Goal: Information Seeking & Learning: Check status

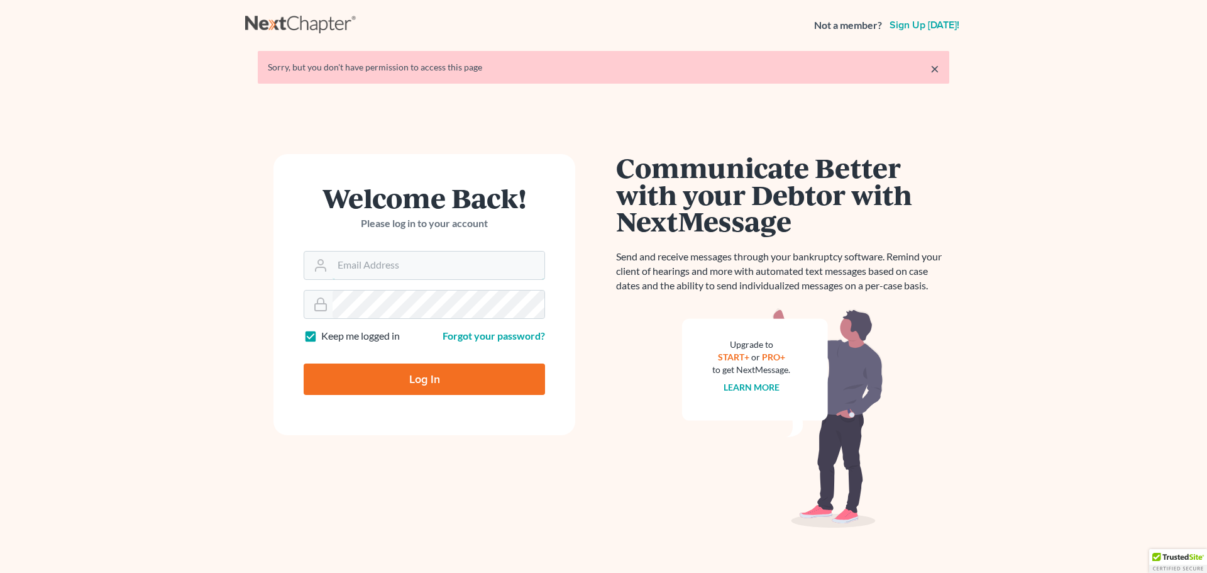
type input "[PERSON_NAME][EMAIL_ADDRESS][DOMAIN_NAME]"
click at [482, 382] on input "Log In" at bounding box center [424, 378] width 241 height 31
type input "Thinking..."
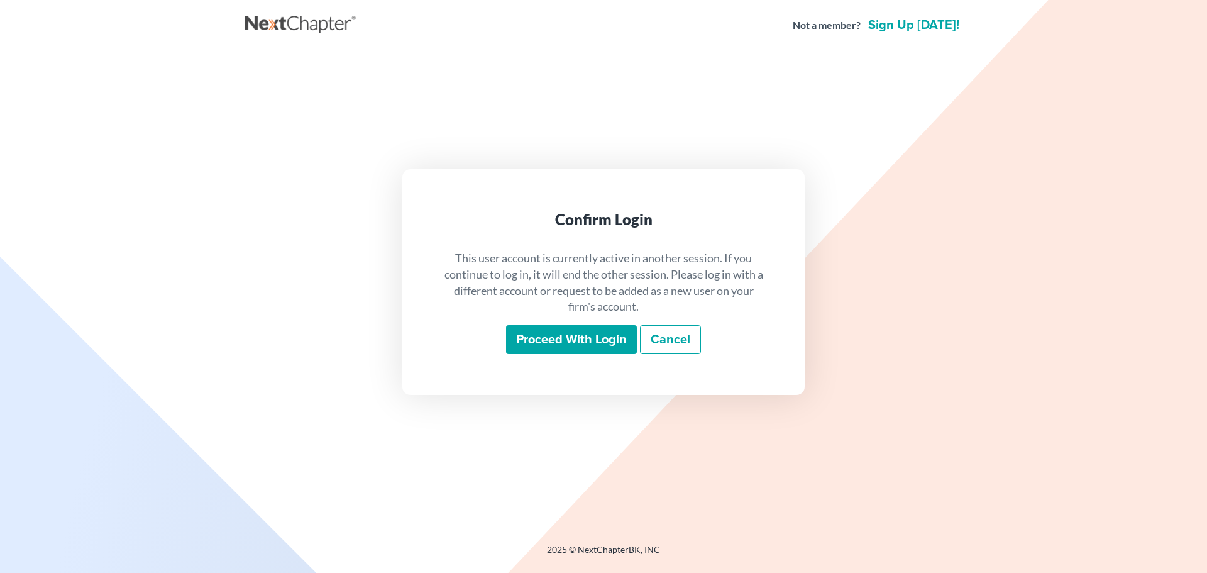
click at [572, 336] on input "Proceed with login" at bounding box center [571, 339] width 131 height 29
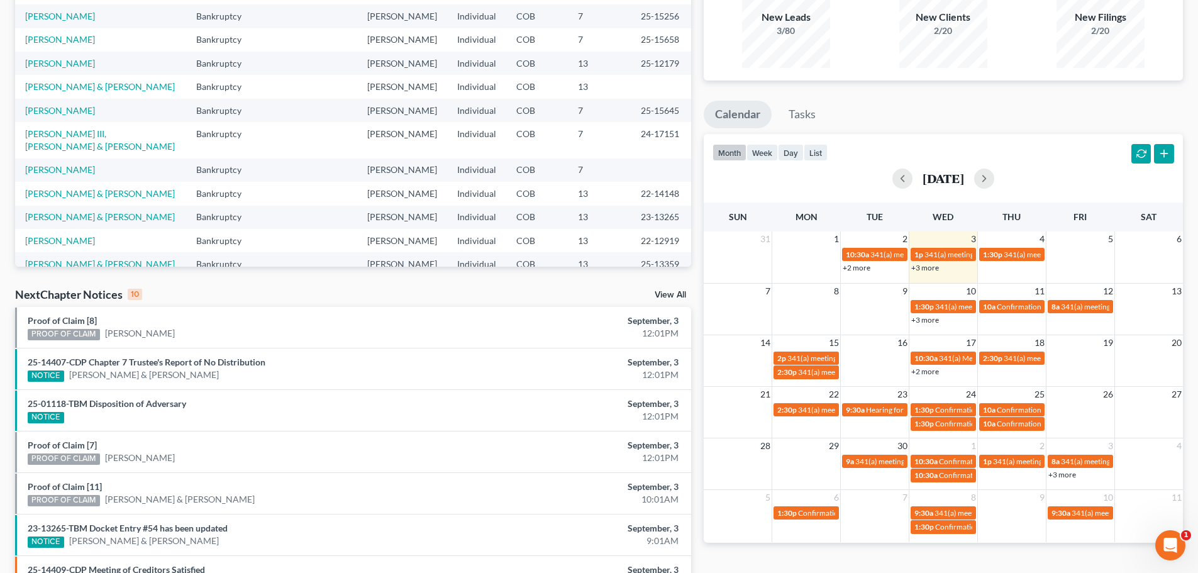
scroll to position [63, 0]
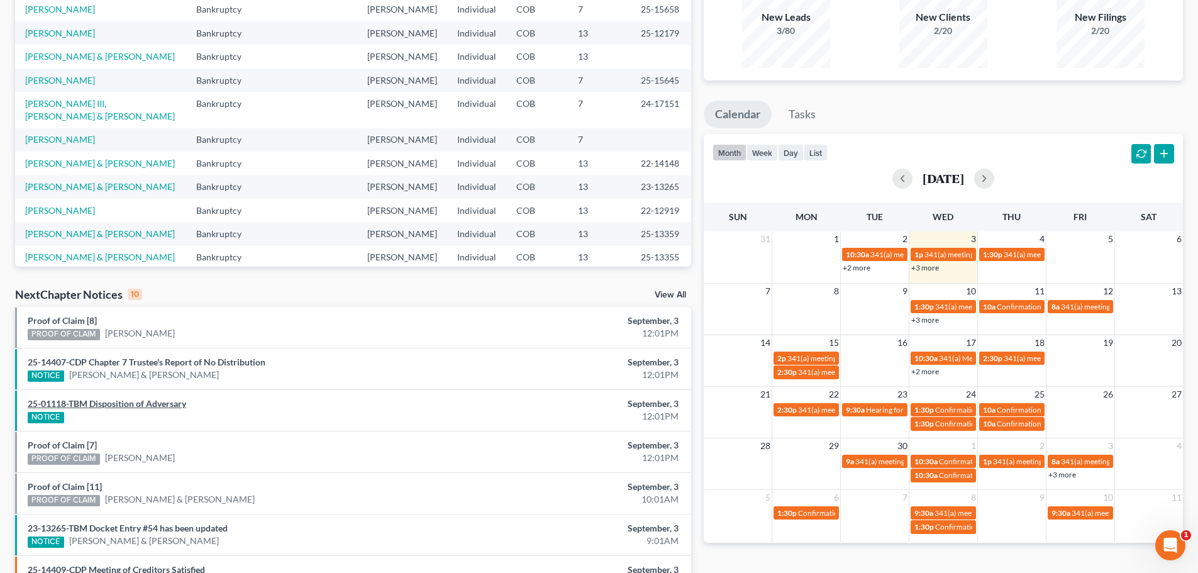
click at [146, 403] on link "25-01118-TBM Disposition of Adversary" at bounding box center [107, 403] width 158 height 11
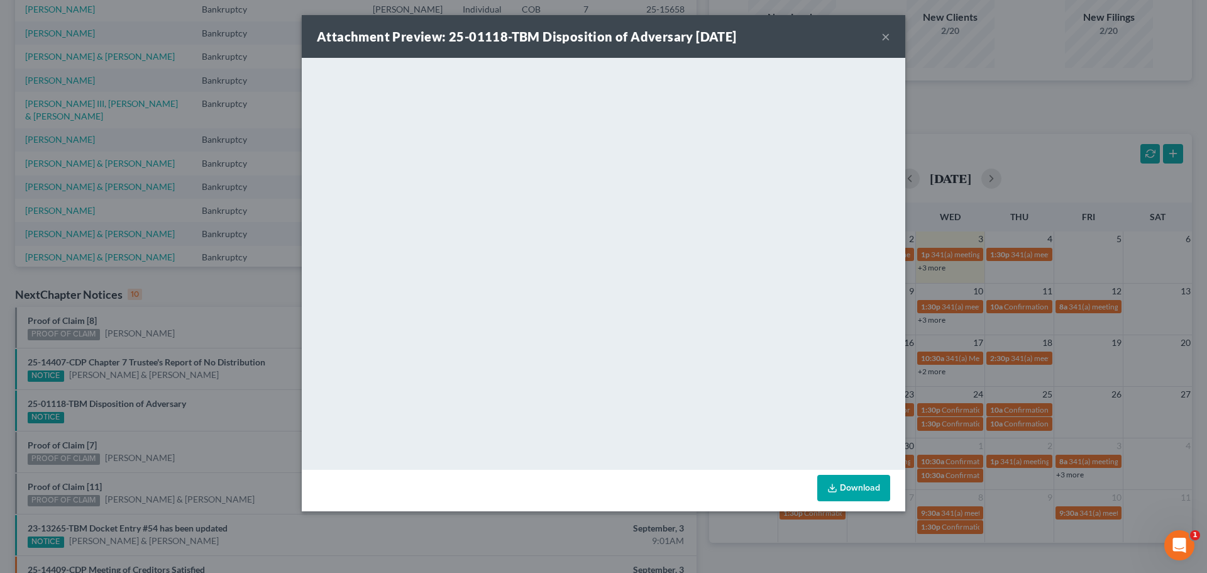
click at [883, 38] on button "×" at bounding box center [885, 36] width 9 height 15
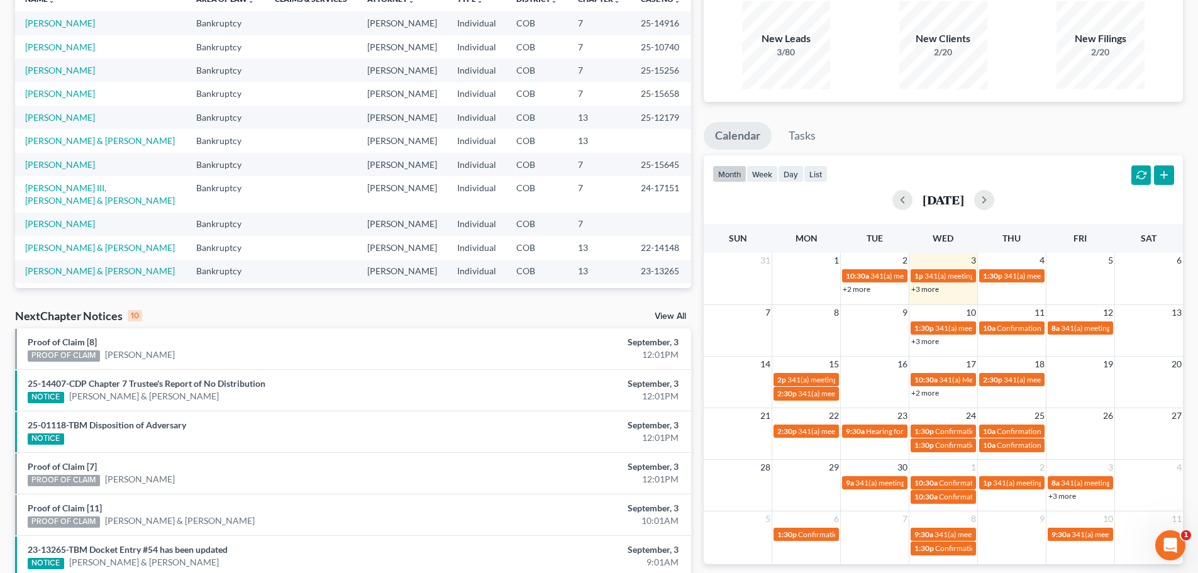
scroll to position [18, 0]
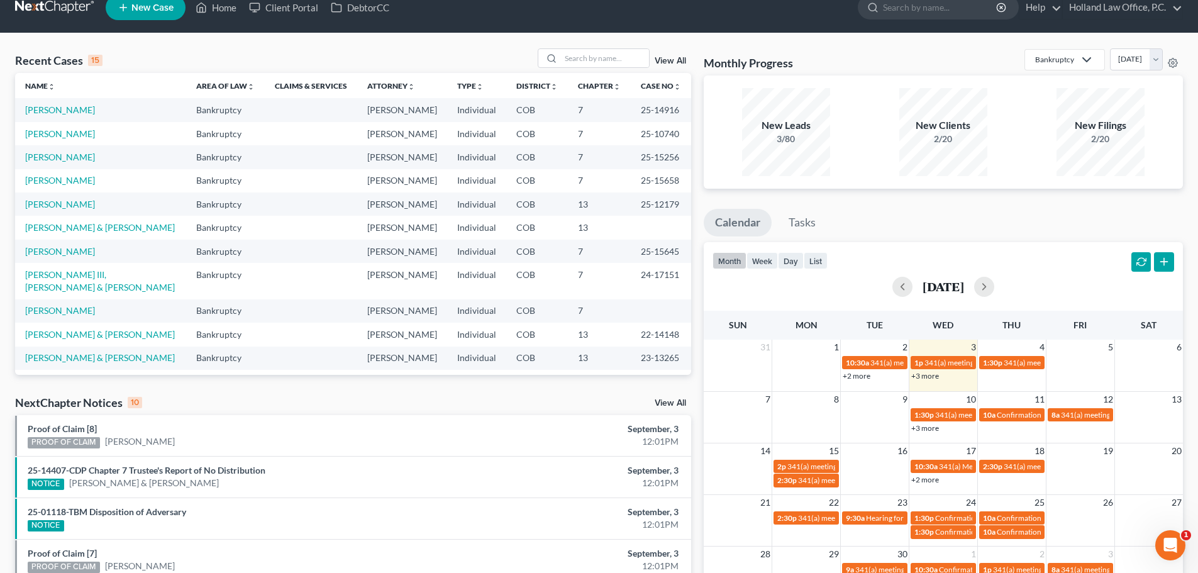
click at [668, 62] on link "View All" at bounding box center [670, 61] width 31 height 9
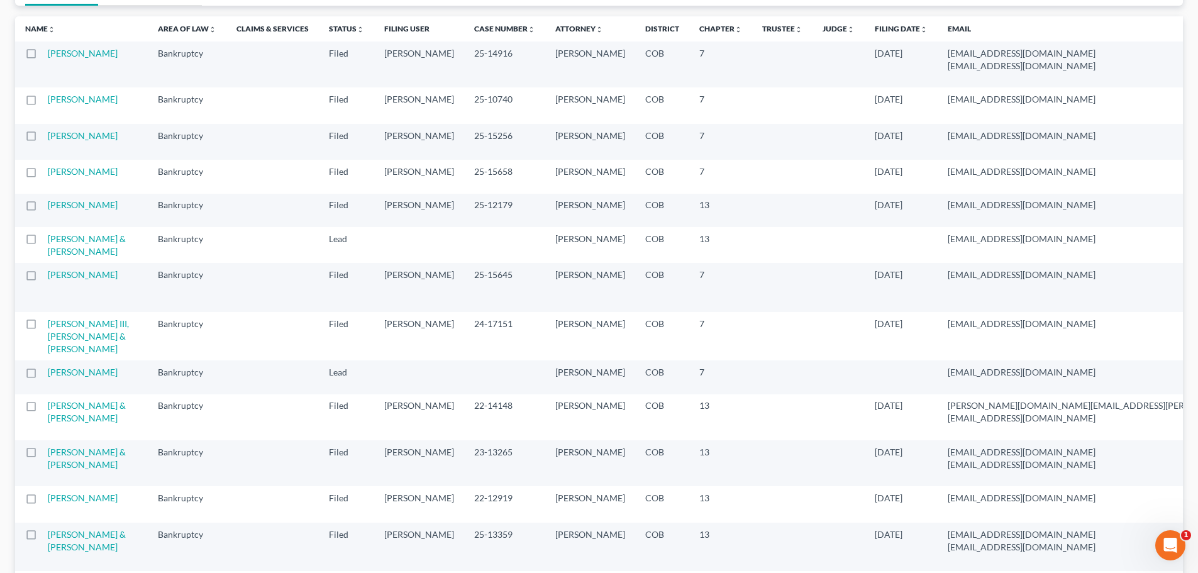
scroll to position [63, 0]
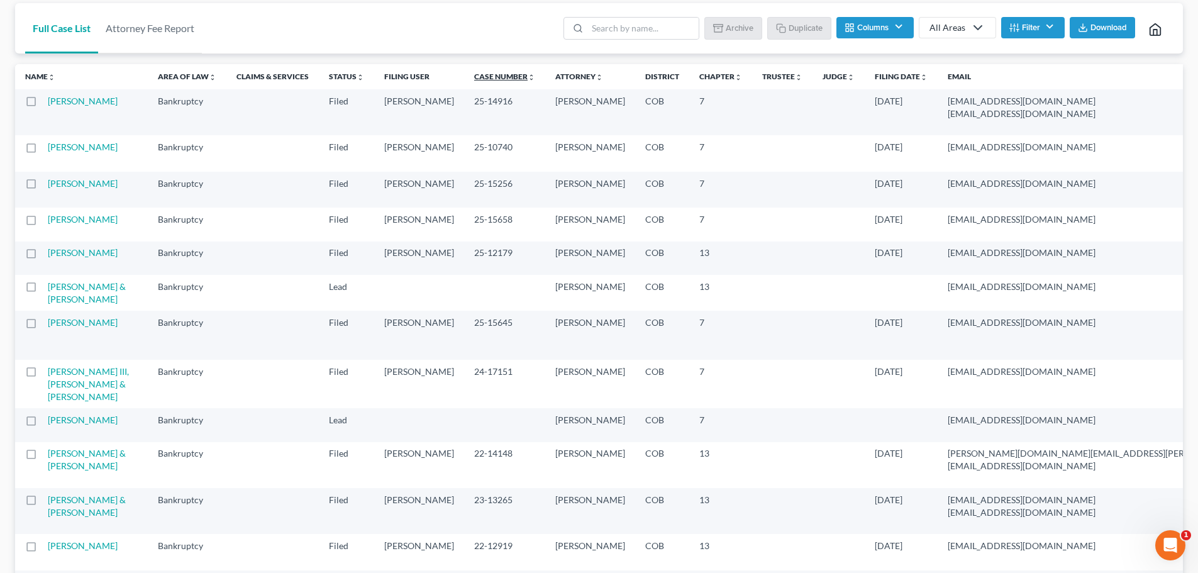
click at [474, 79] on link "Case Number unfold_more expand_more expand_less" at bounding box center [504, 76] width 61 height 9
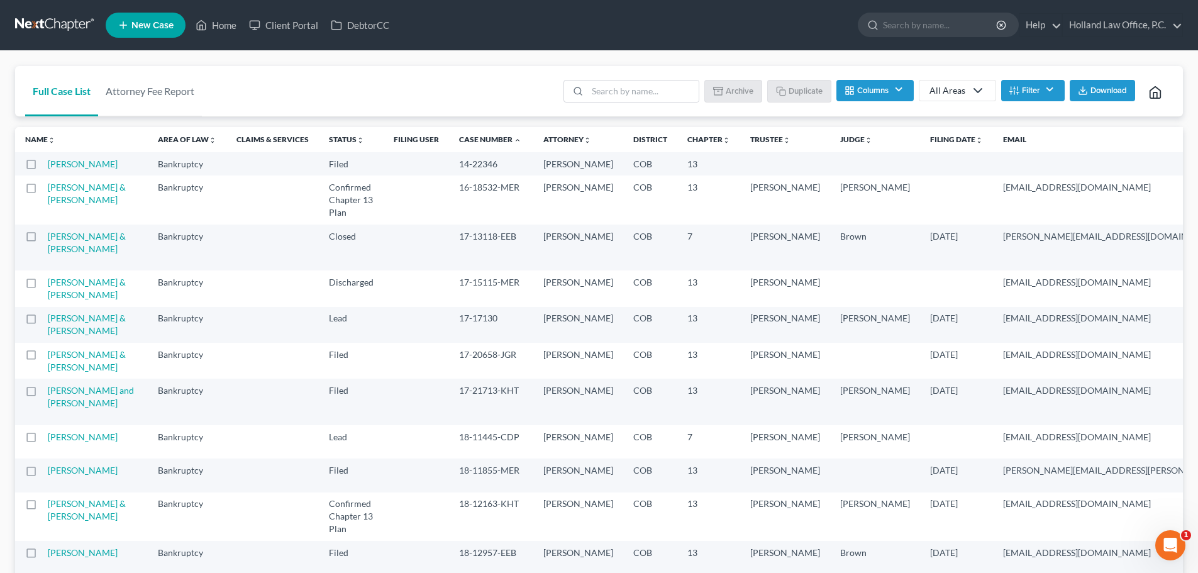
click at [449, 145] on th "Case Number unfold_more expand_more expand_less" at bounding box center [491, 139] width 84 height 25
click at [459, 141] on link "Case Number unfold_more expand_more expand_less" at bounding box center [490, 139] width 62 height 9
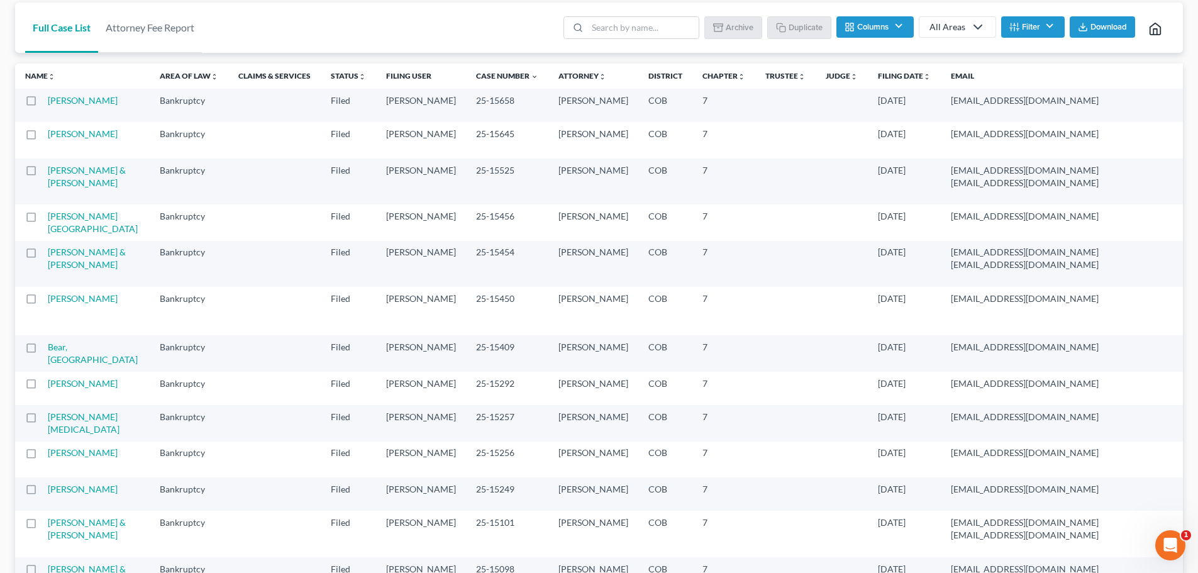
scroll to position [63, 0]
click at [64, 140] on link "[PERSON_NAME]" at bounding box center [83, 134] width 70 height 11
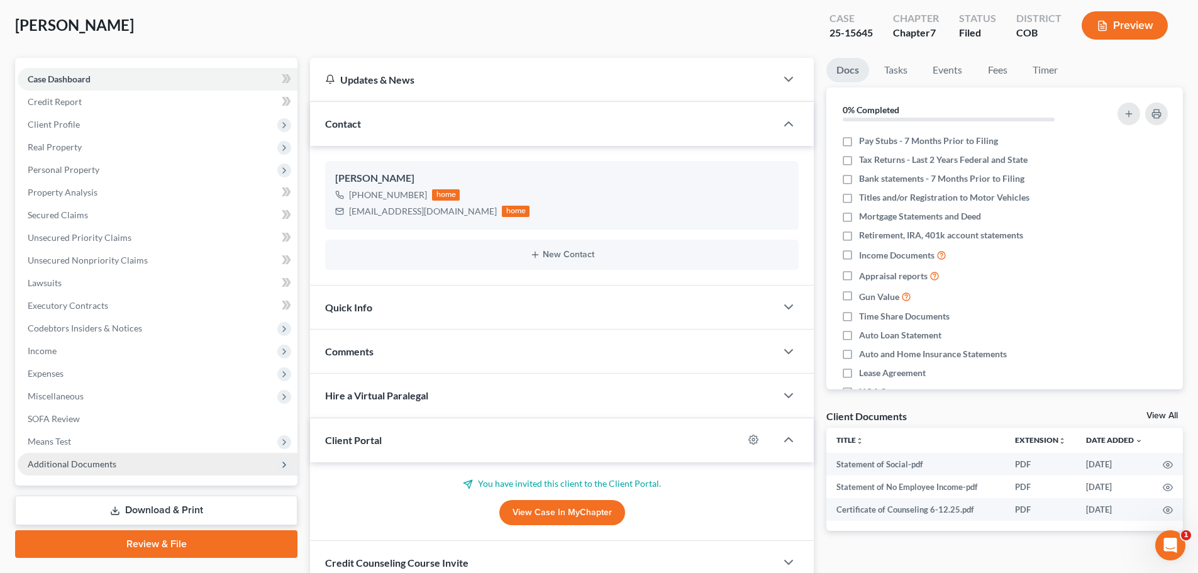
click at [101, 464] on span "Additional Documents" at bounding box center [72, 463] width 89 height 11
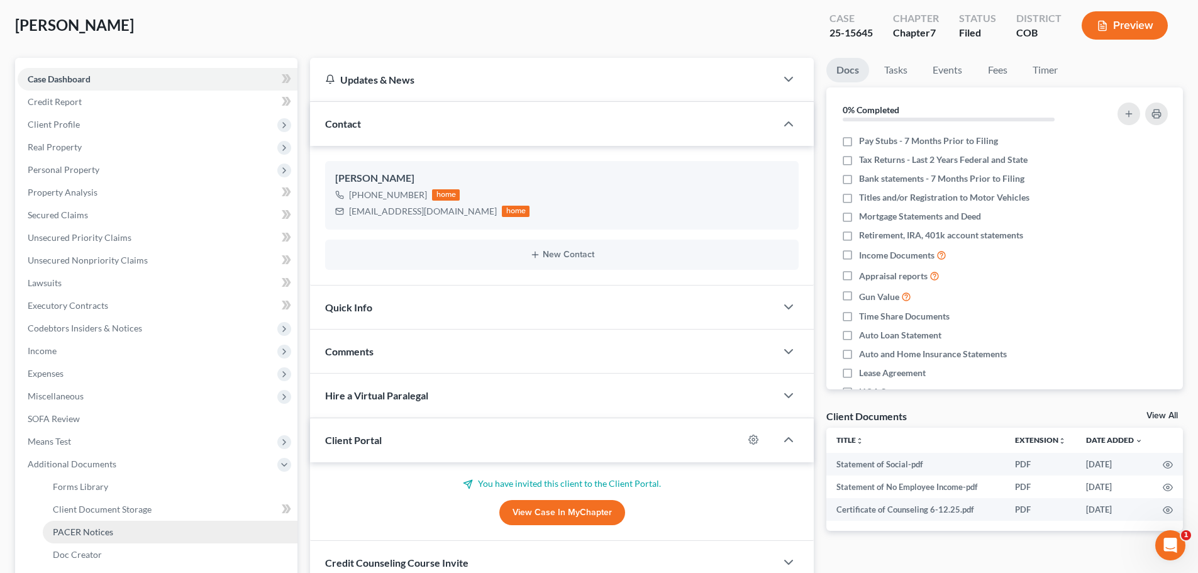
click at [99, 537] on link "PACER Notices" at bounding box center [170, 532] width 255 height 23
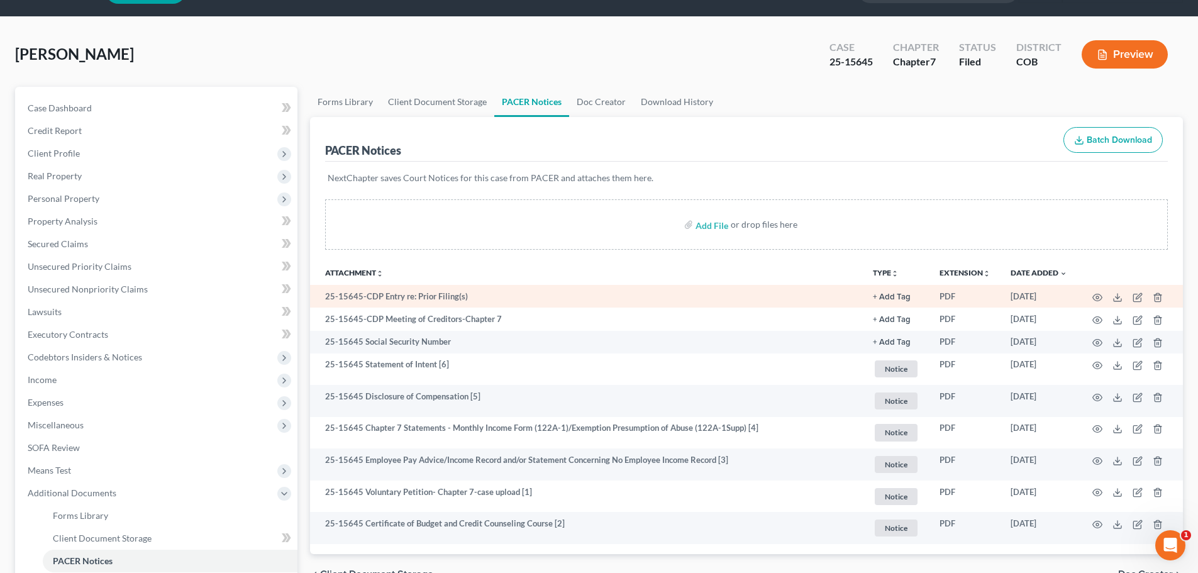
scroll to position [63, 0]
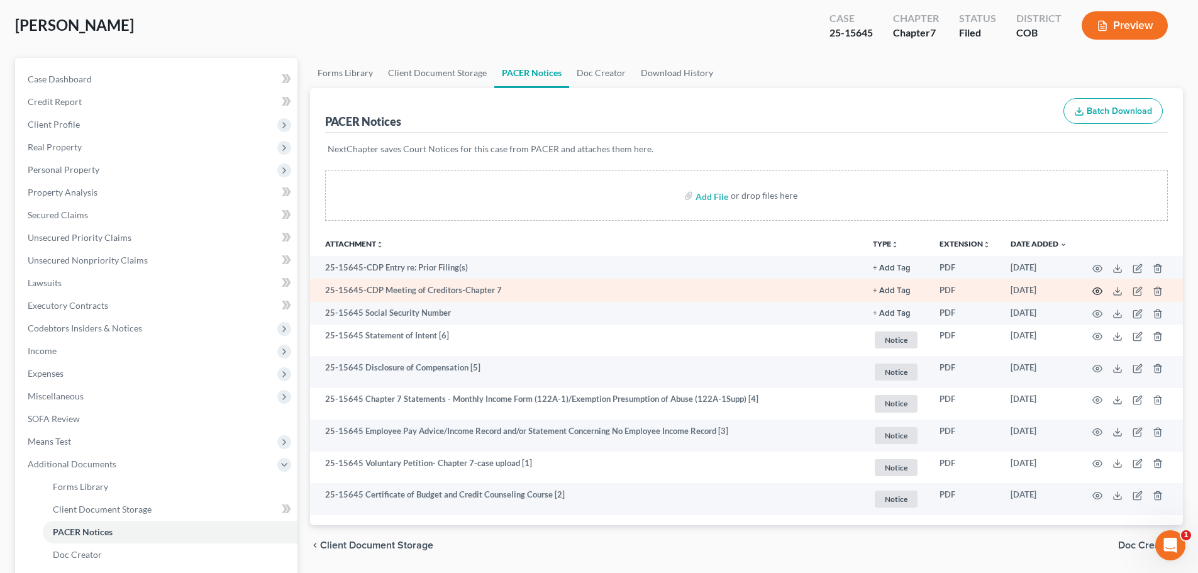
click at [1100, 294] on icon "button" at bounding box center [1097, 290] width 9 height 7
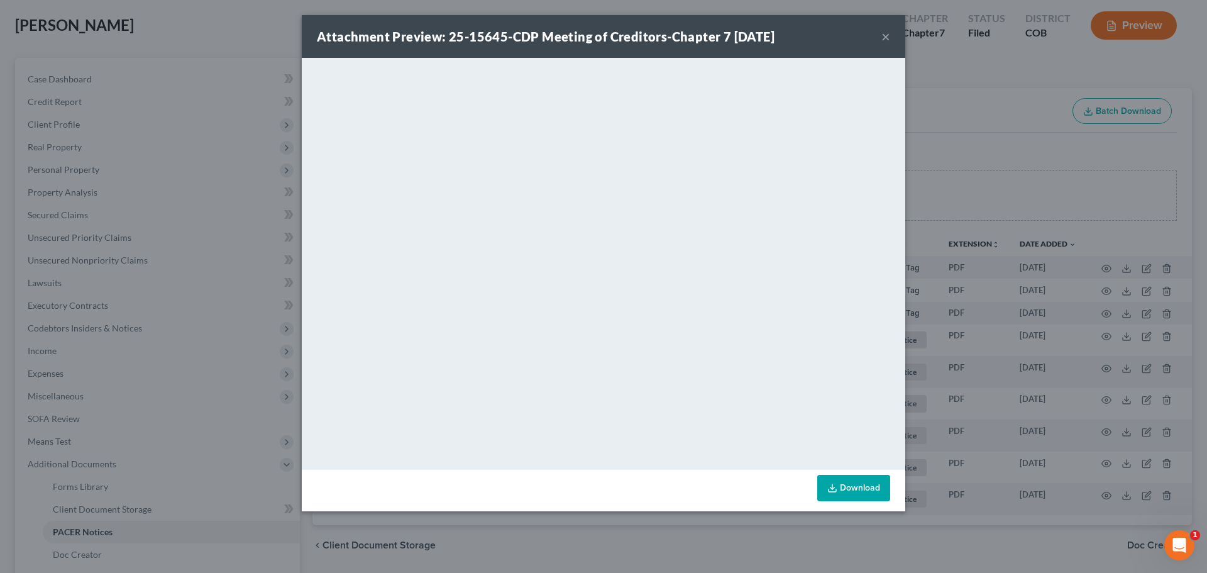
click at [886, 40] on button "×" at bounding box center [885, 36] width 9 height 15
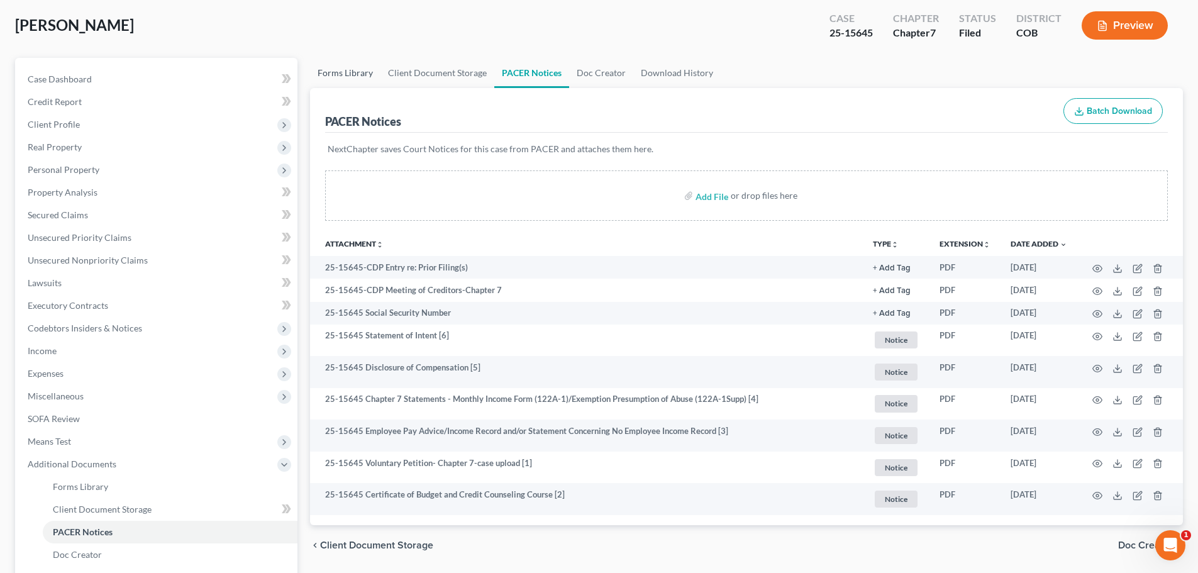
scroll to position [0, 0]
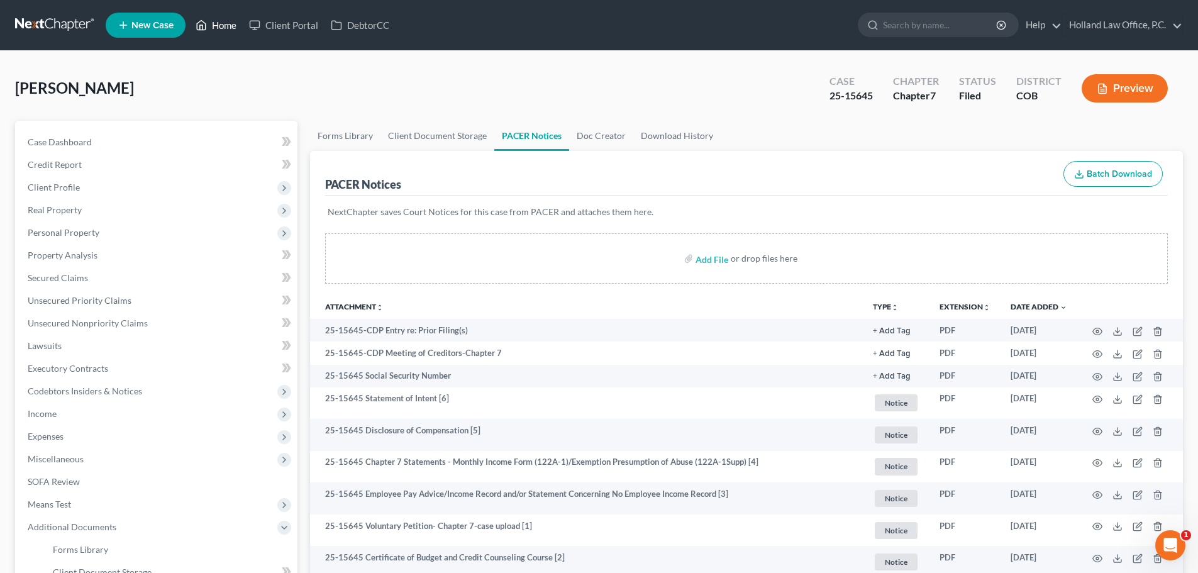
click at [227, 24] on link "Home" at bounding box center [215, 25] width 53 height 23
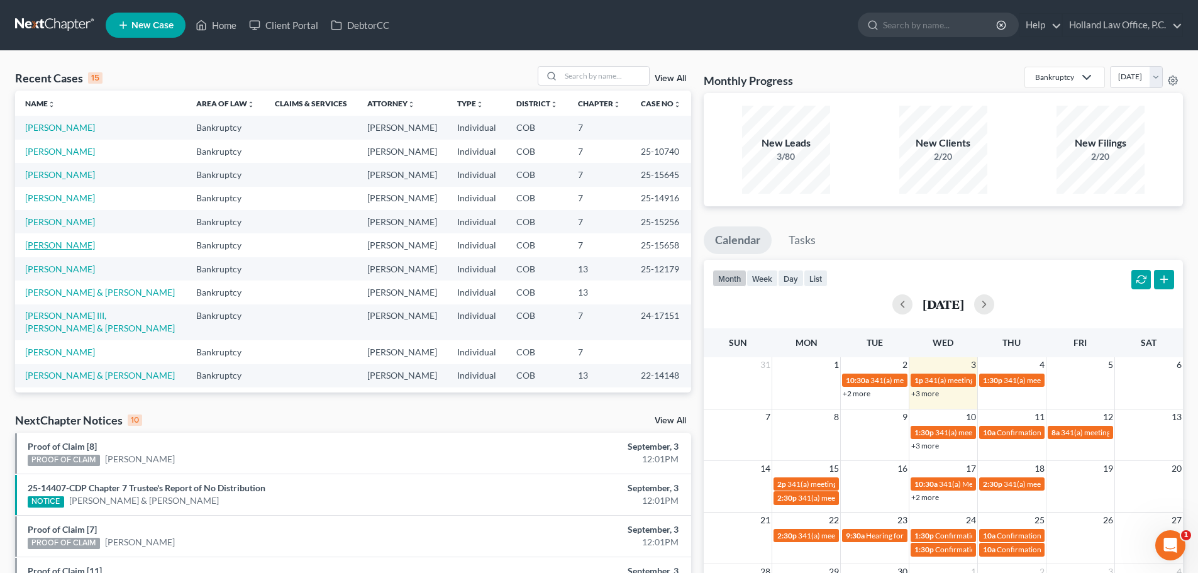
click at [62, 248] on link "[PERSON_NAME]" at bounding box center [60, 245] width 70 height 11
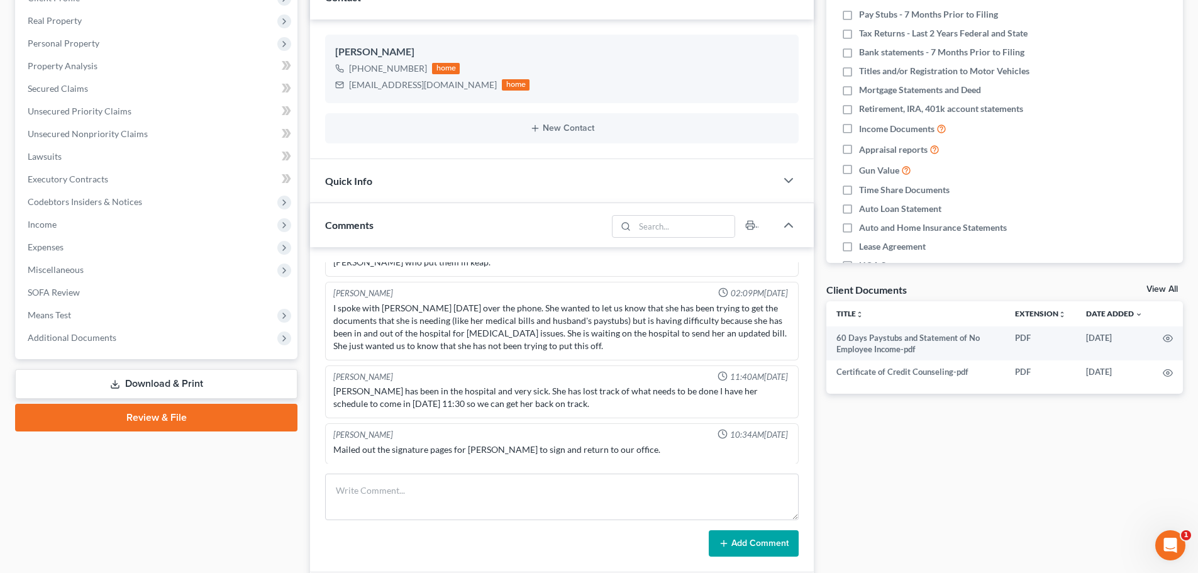
scroll to position [314, 0]
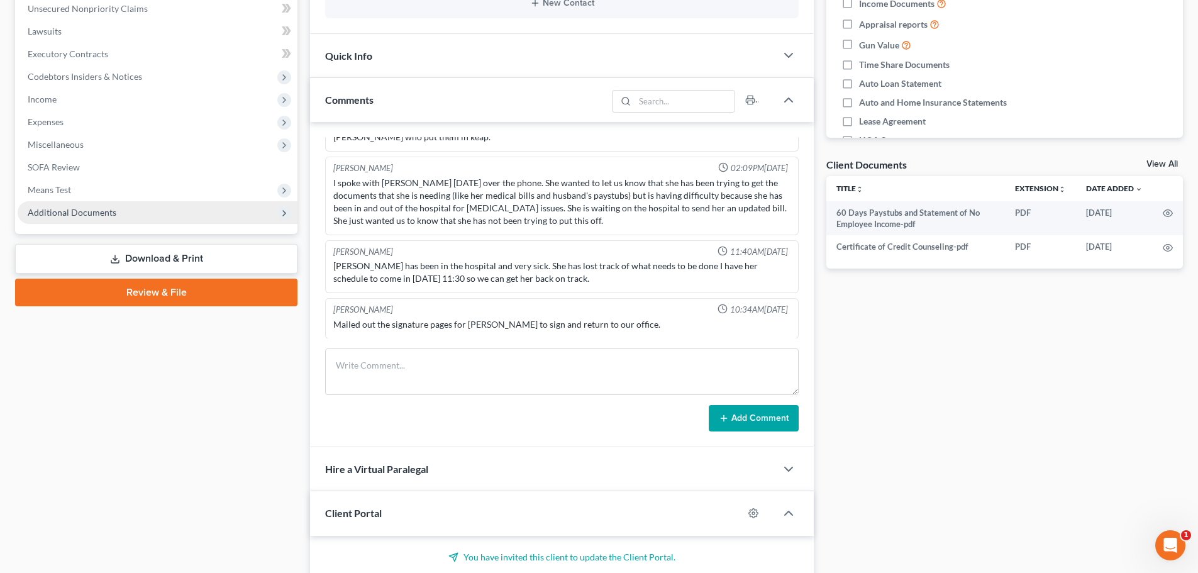
click at [87, 211] on span "Additional Documents" at bounding box center [72, 212] width 89 height 11
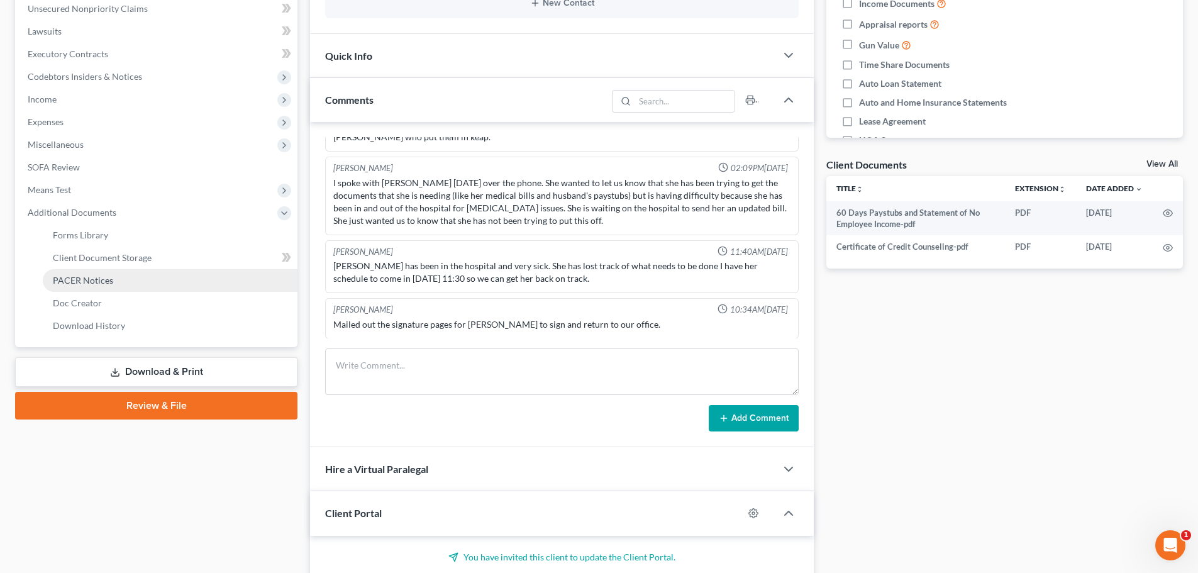
click at [103, 275] on span "PACER Notices" at bounding box center [83, 280] width 60 height 11
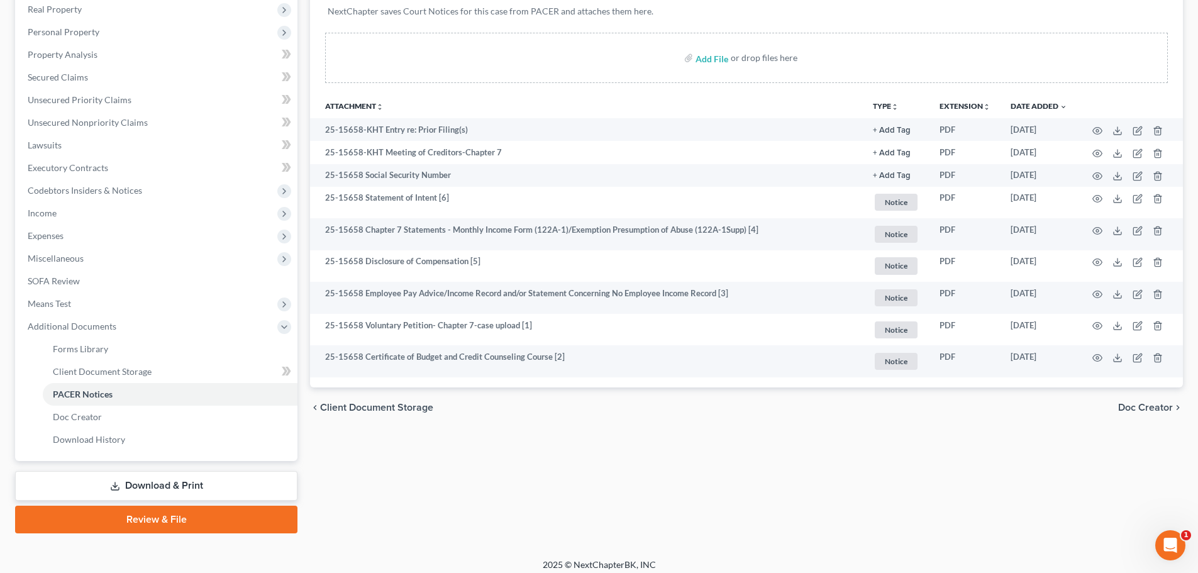
scroll to position [209, 0]
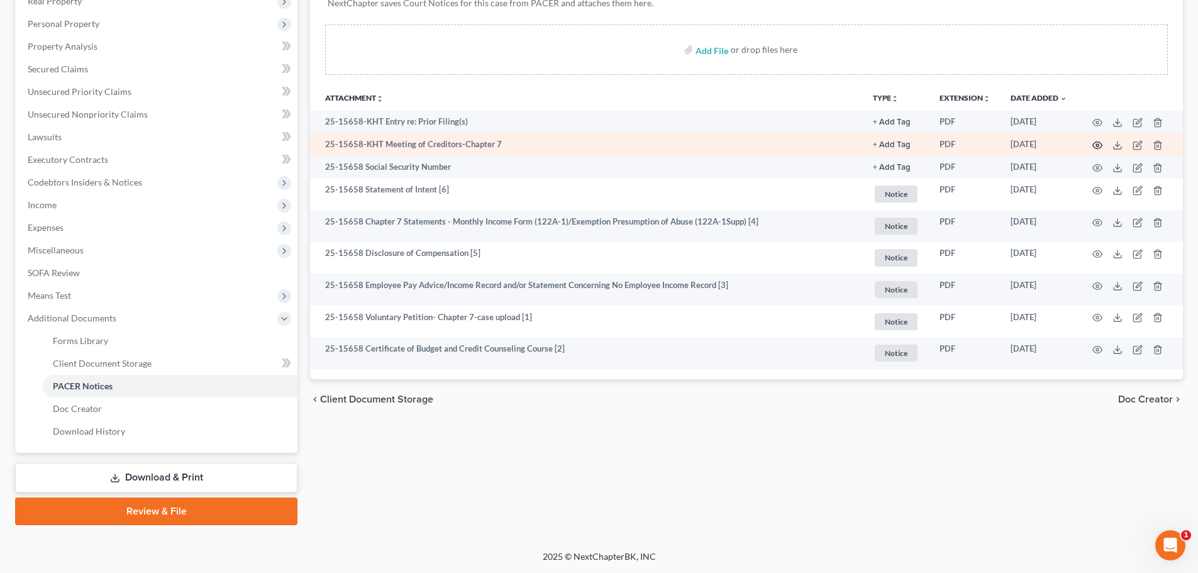
click at [1094, 143] on icon "button" at bounding box center [1097, 144] width 9 height 7
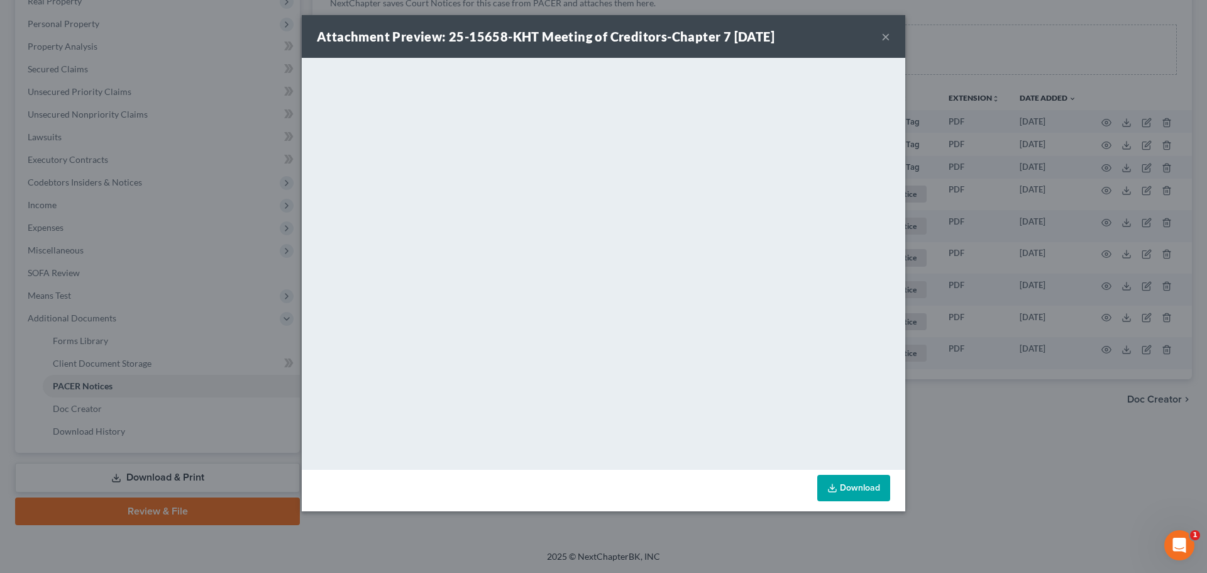
click at [886, 35] on button "×" at bounding box center [885, 36] width 9 height 15
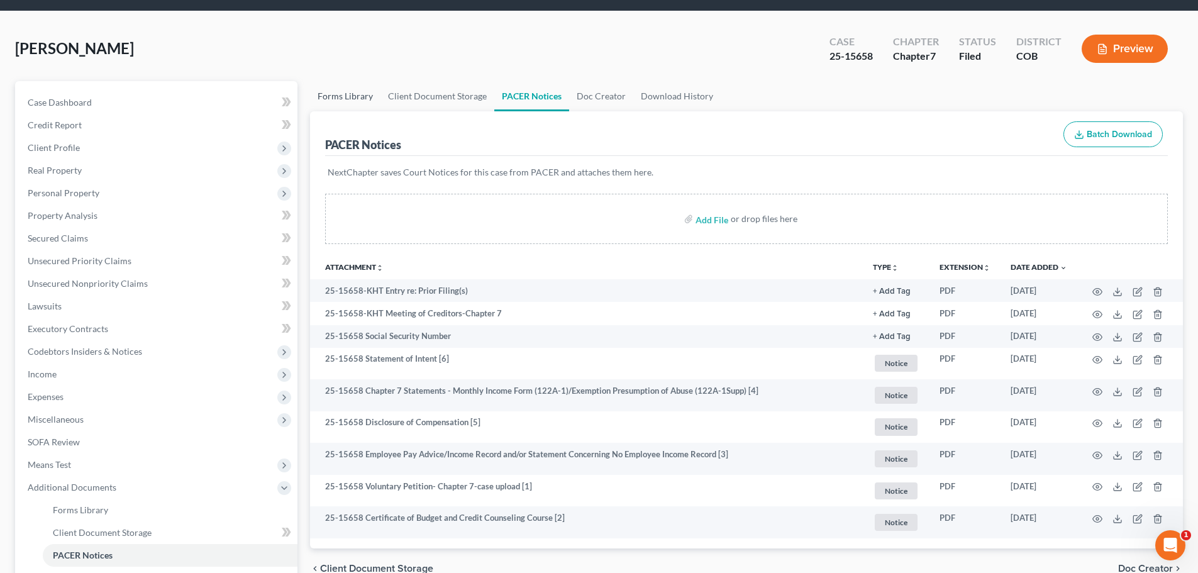
scroll to position [0, 0]
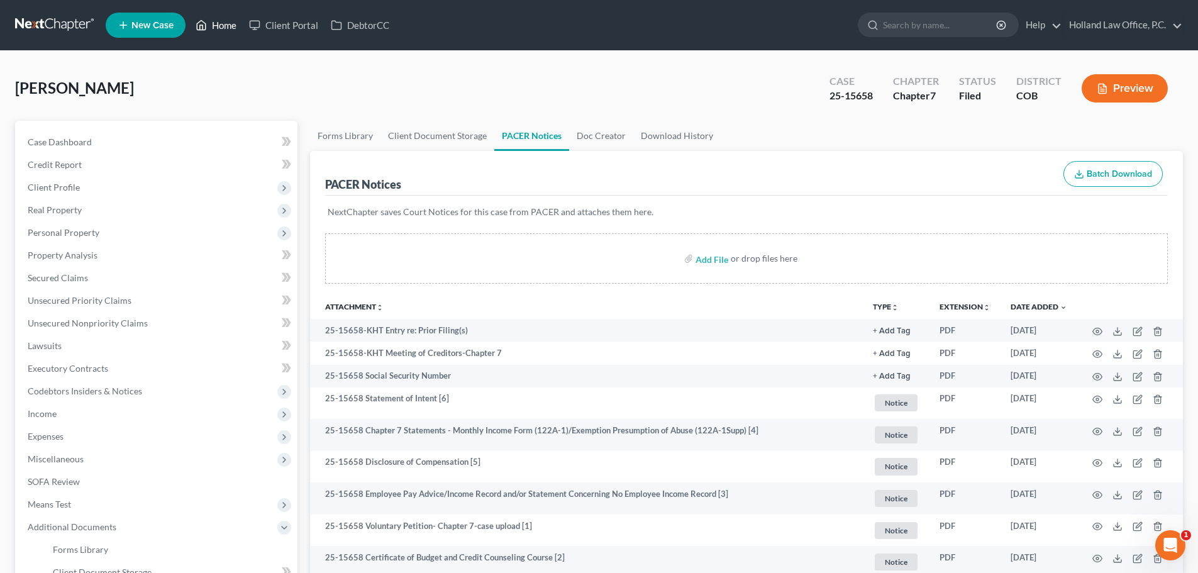
click at [226, 28] on link "Home" at bounding box center [215, 25] width 53 height 23
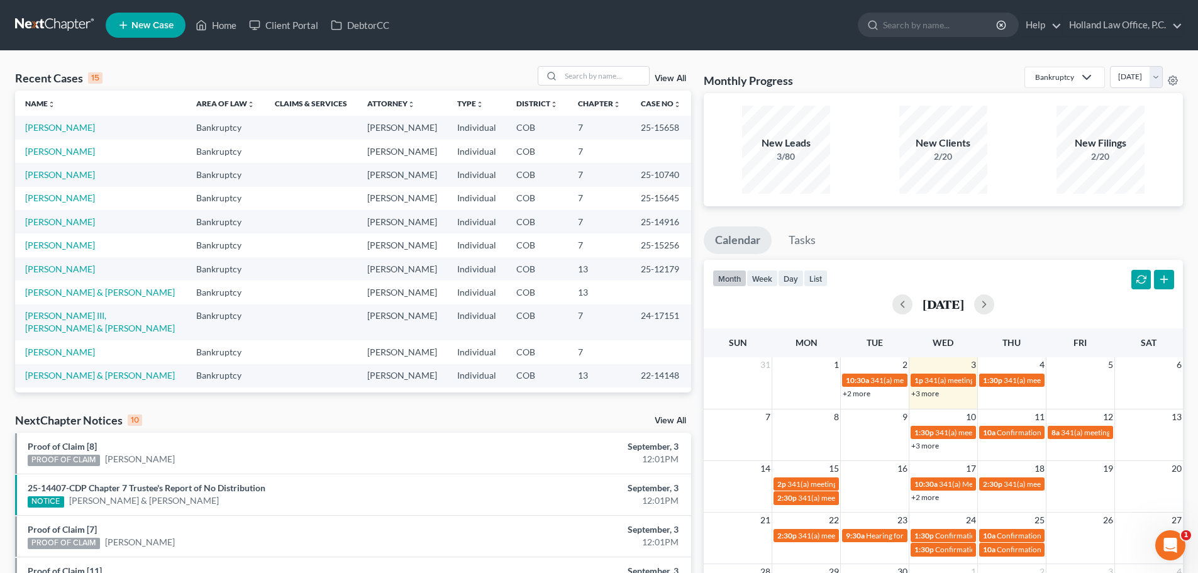
click at [669, 424] on link "View All" at bounding box center [670, 420] width 31 height 9
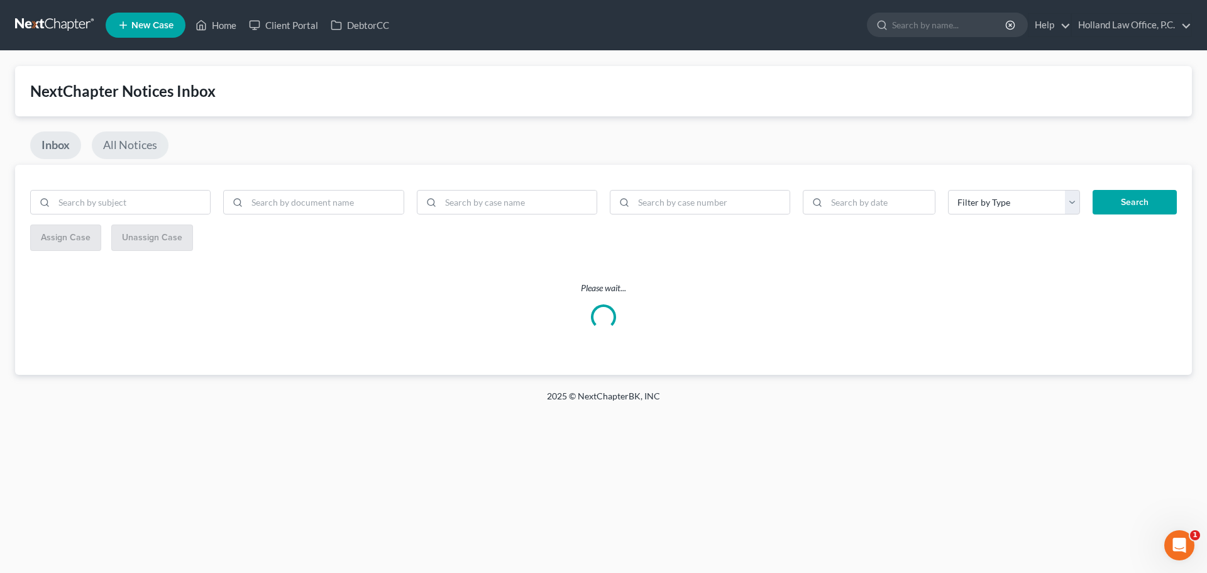
click at [130, 143] on link "All Notices" at bounding box center [130, 145] width 77 height 28
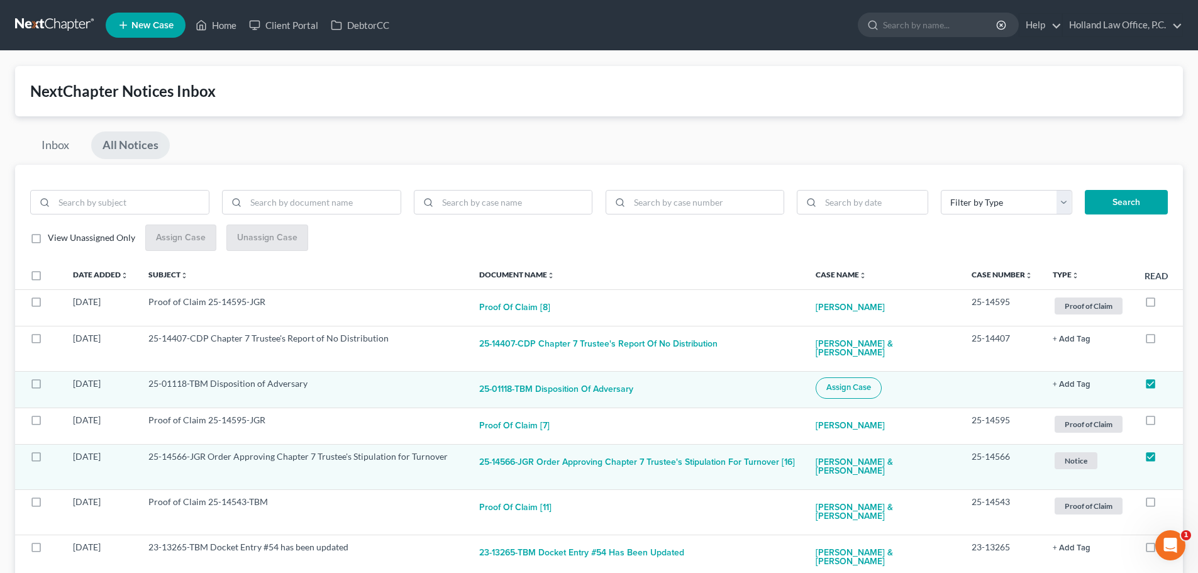
scroll to position [63, 0]
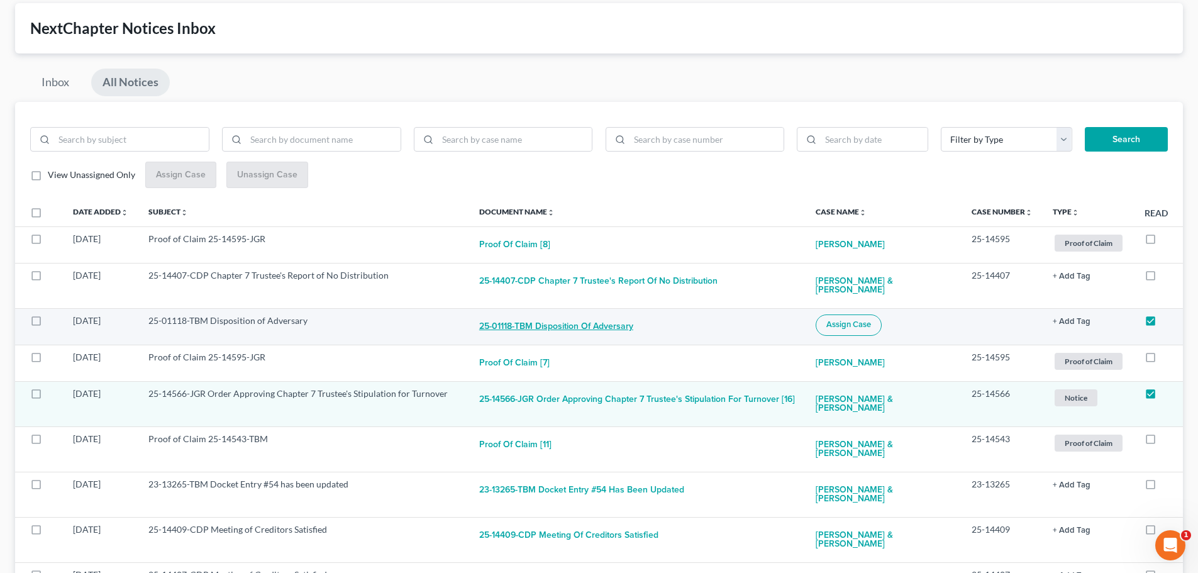
click at [609, 318] on button "25-01118-TBM Disposition of Adversary" at bounding box center [556, 326] width 154 height 25
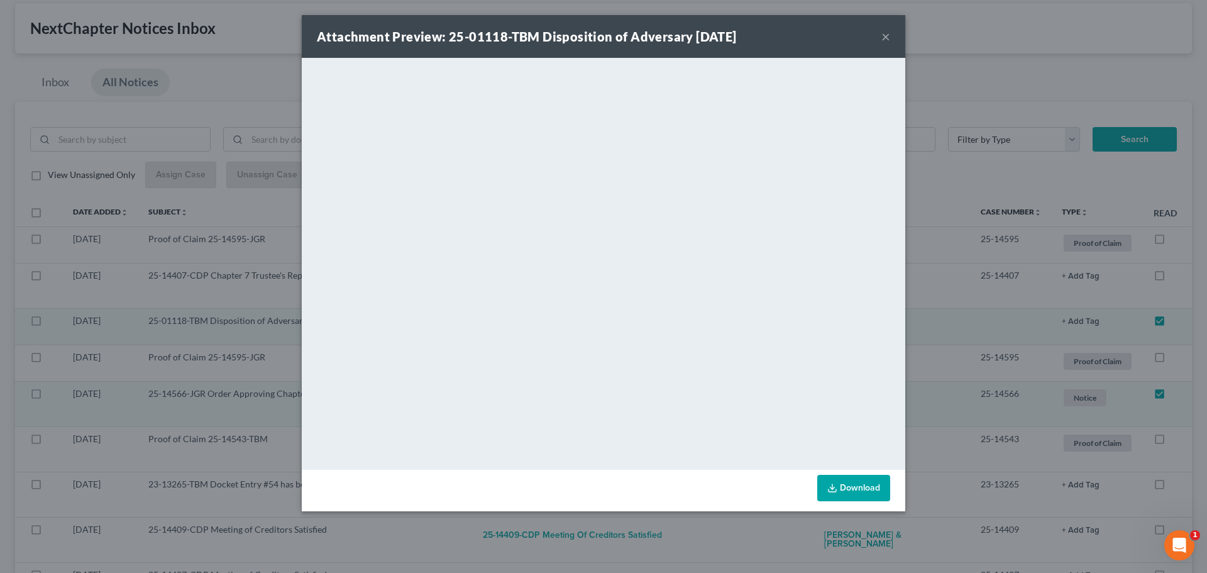
click at [885, 36] on button "×" at bounding box center [885, 36] width 9 height 15
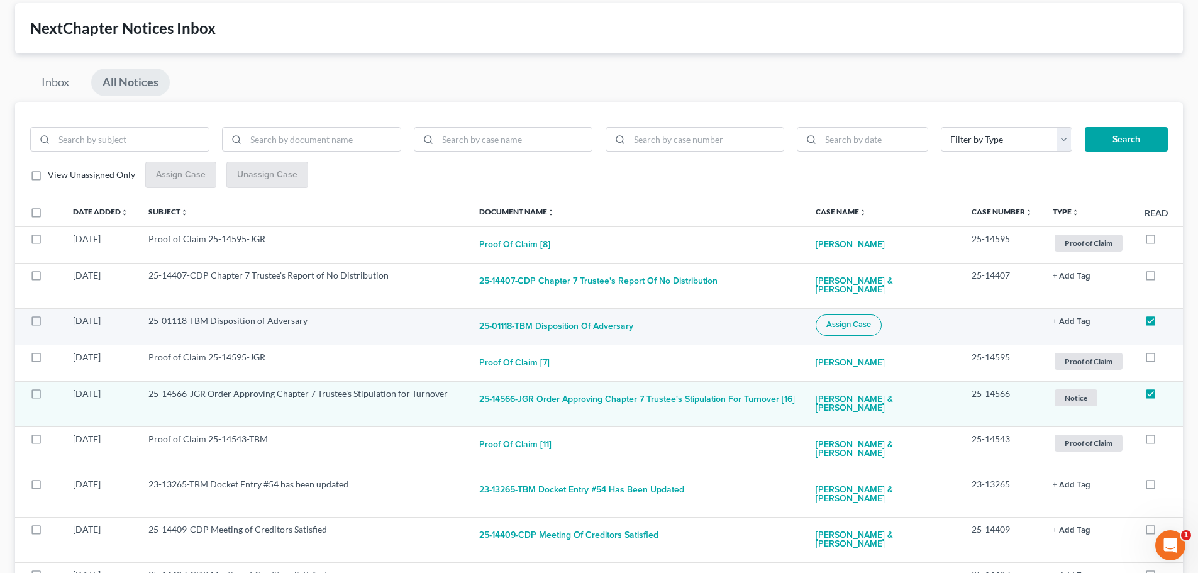
click at [852, 319] on span "Assign Case" at bounding box center [848, 324] width 45 height 10
checkbox input "true"
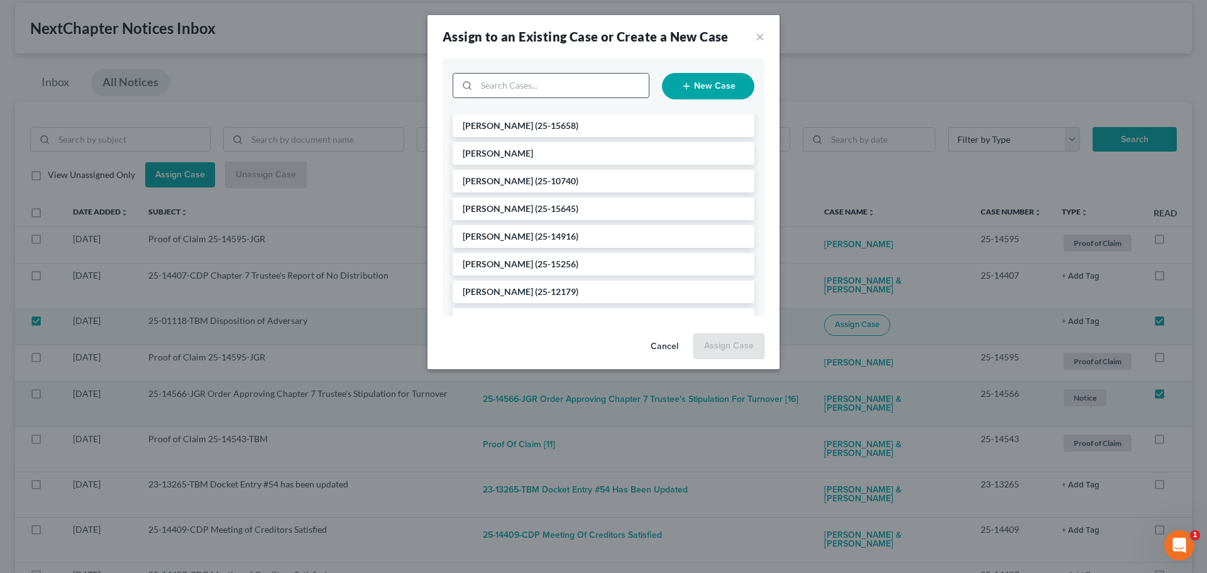
click at [533, 89] on input "search" at bounding box center [563, 86] width 172 height 24
type input "rod"
click at [535, 155] on span "(25-10246)" at bounding box center [556, 153] width 43 height 11
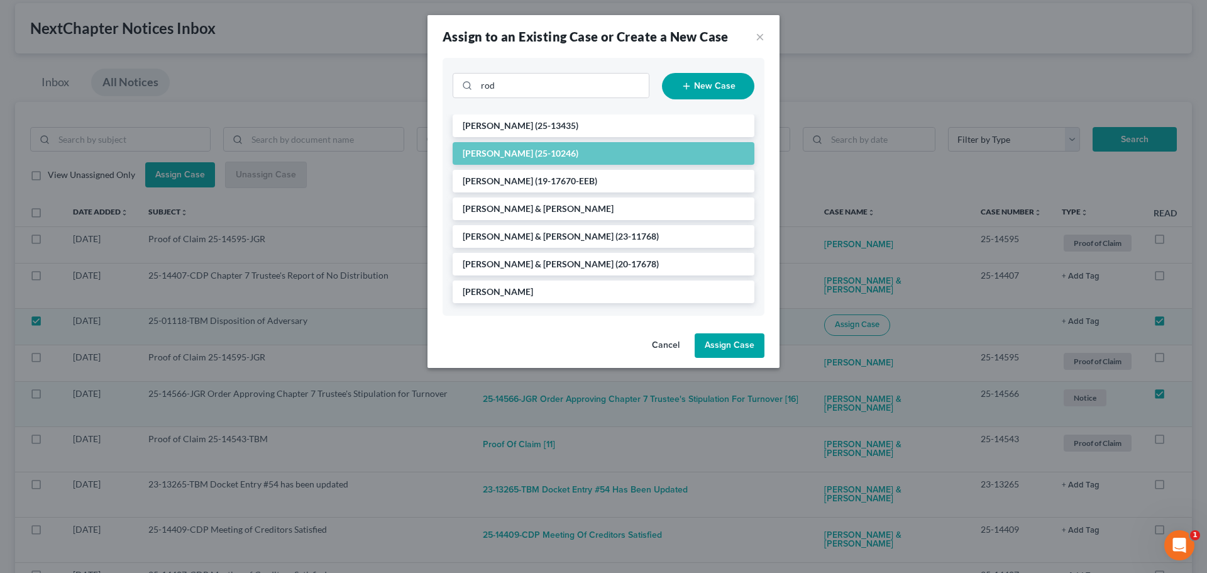
click at [732, 340] on button "Assign Case" at bounding box center [730, 345] width 70 height 25
checkbox input "false"
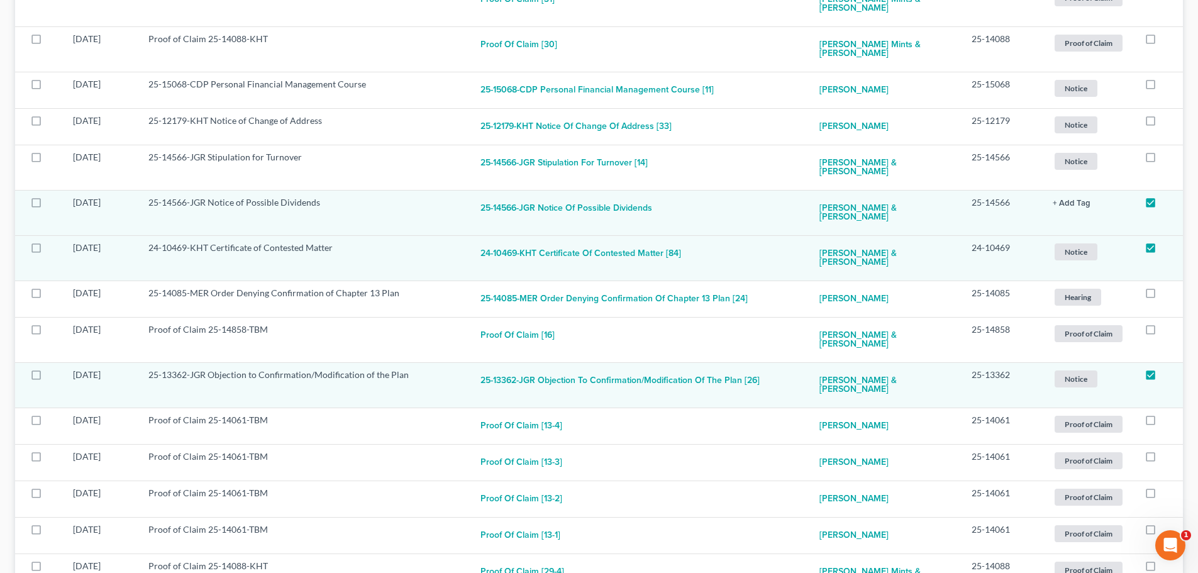
scroll to position [1958, 0]
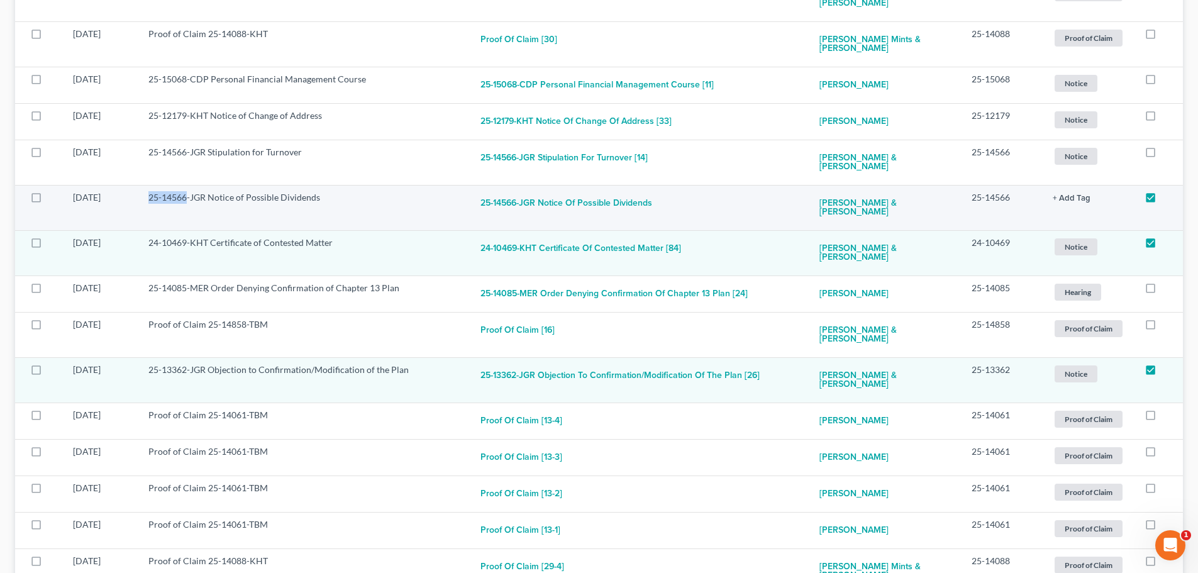
drag, startPoint x: 150, startPoint y: 100, endPoint x: 187, endPoint y: 102, distance: 37.8
click at [187, 185] on td "25-14566-JGR Notice of Possible Dividends" at bounding box center [304, 207] width 332 height 45
copy td "25-14566"
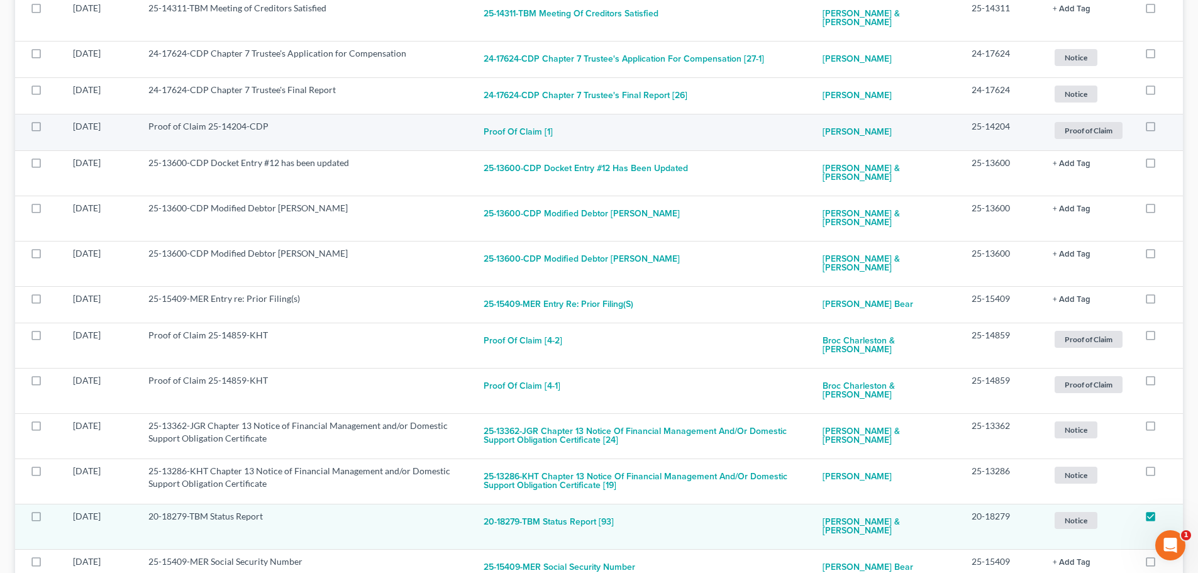
scroll to position [9298, 0]
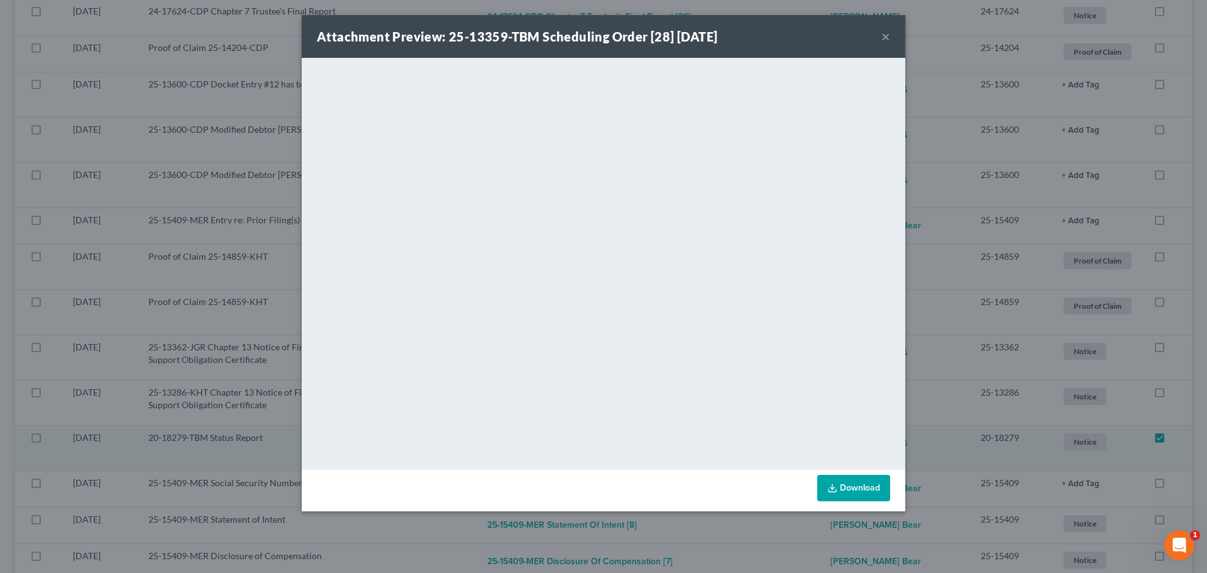
click at [887, 35] on button "×" at bounding box center [885, 36] width 9 height 15
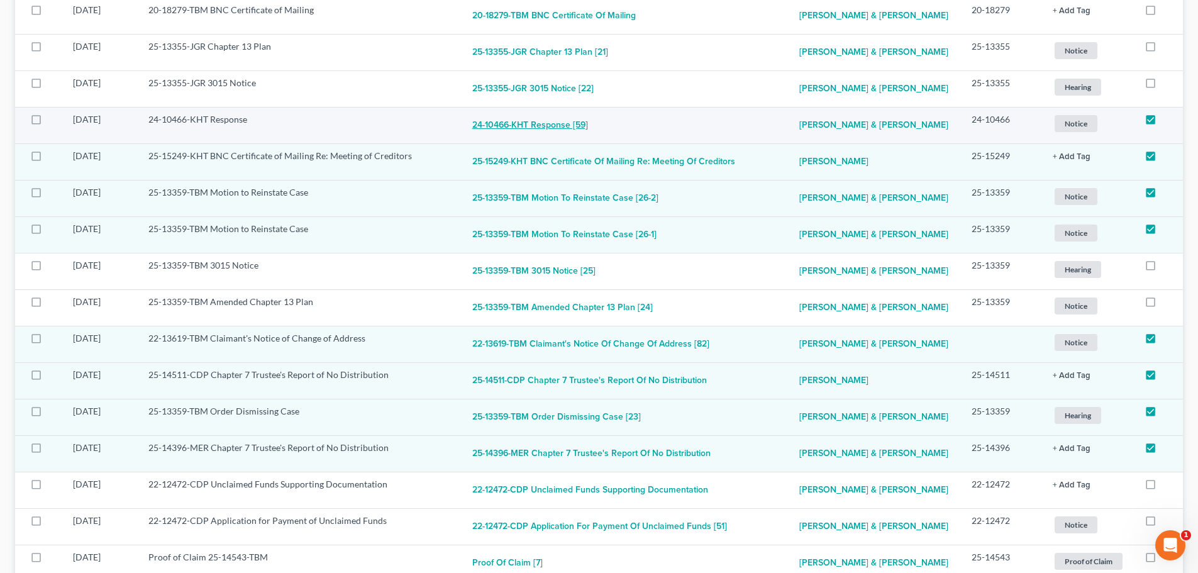
scroll to position [10111, 0]
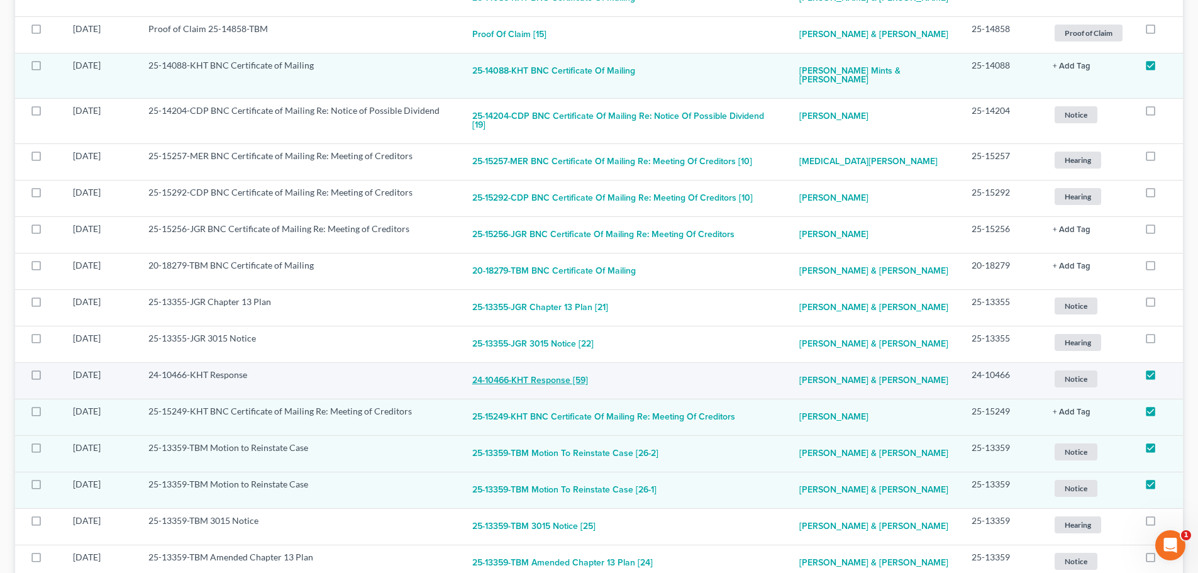
click at [583, 368] on button "24-10466-KHT Response [59]" at bounding box center [530, 380] width 116 height 25
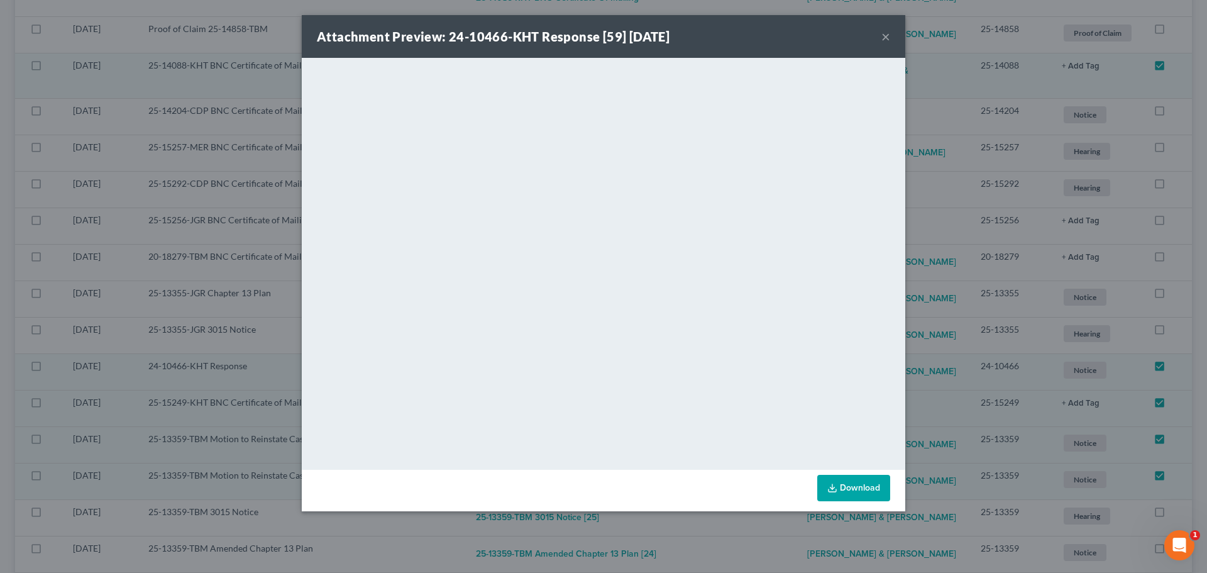
click at [887, 36] on button "×" at bounding box center [885, 36] width 9 height 15
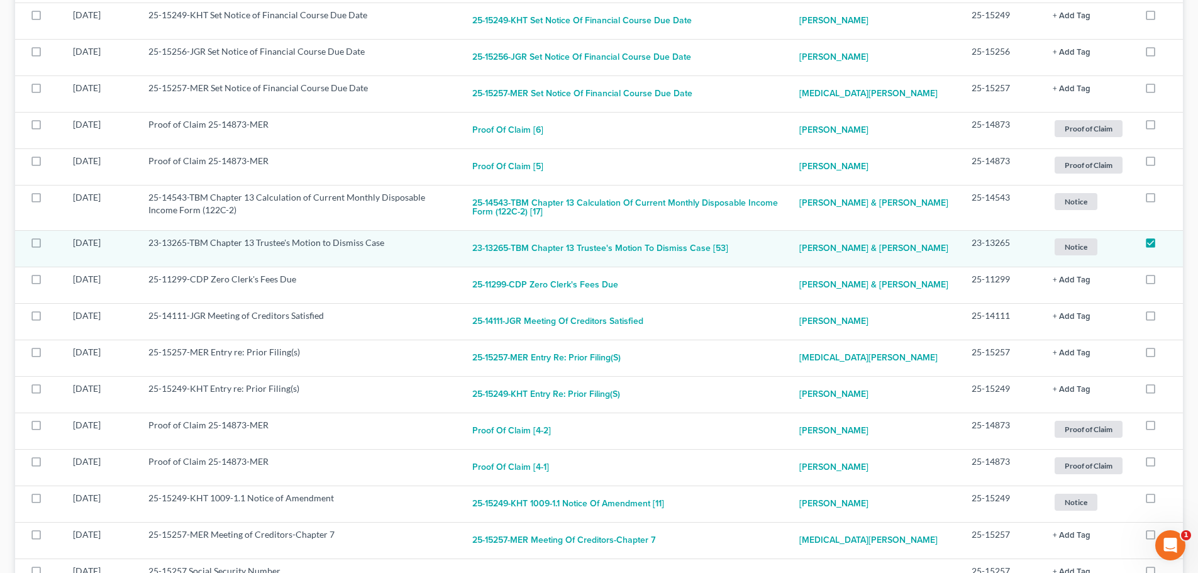
scroll to position [13381, 0]
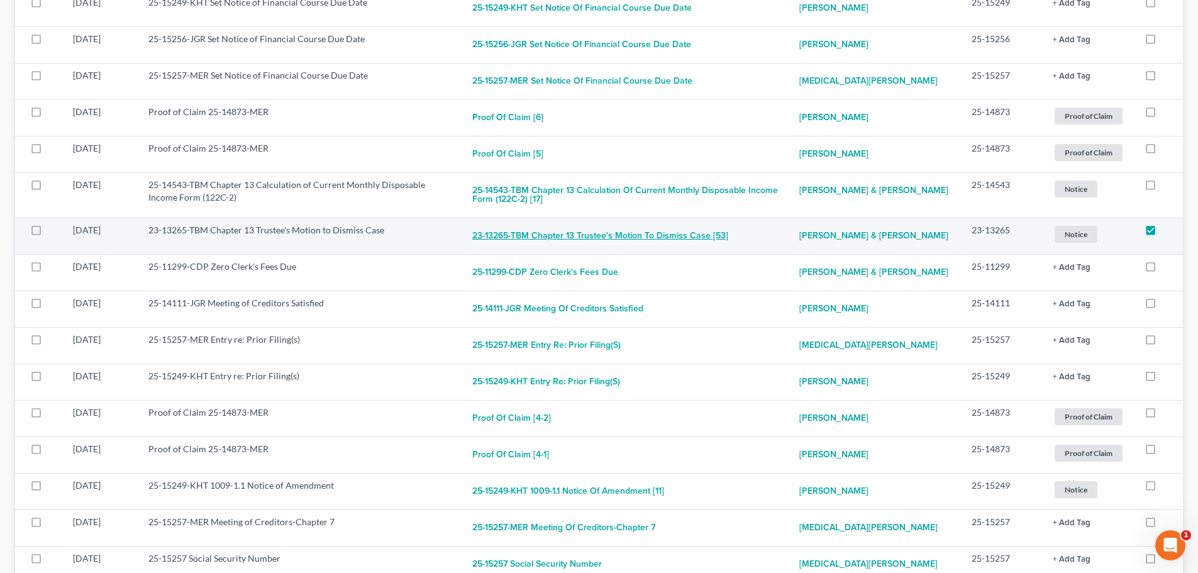
click at [699, 224] on button "23-13265-TBM Chapter 13 Trustee's Motion to Dismiss Case [53]" at bounding box center [600, 236] width 256 height 25
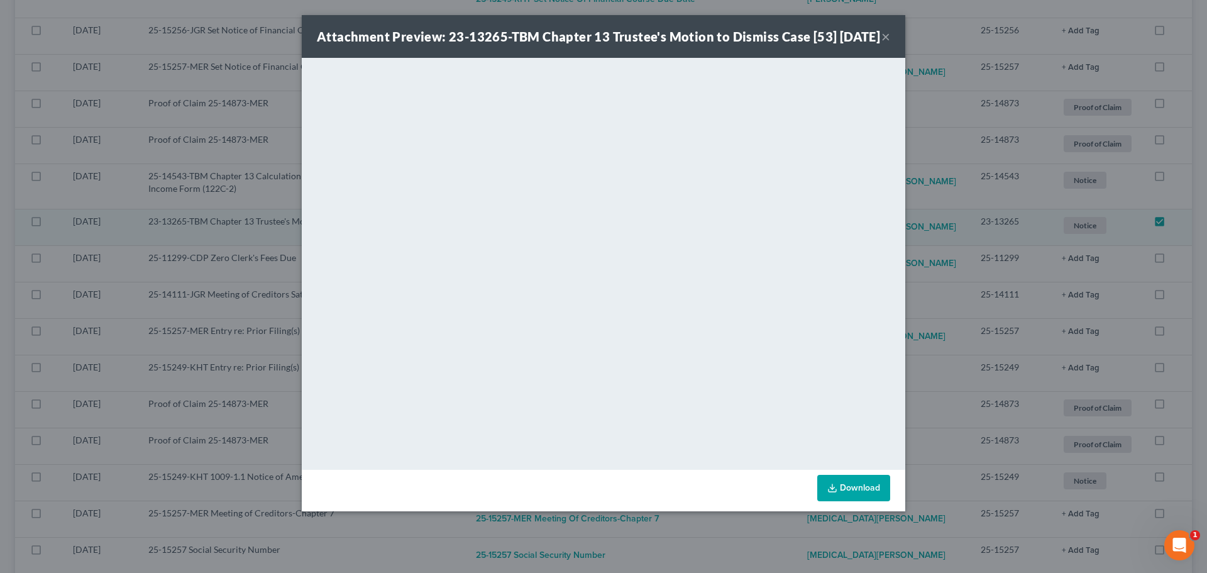
click at [888, 44] on button "×" at bounding box center [885, 36] width 9 height 15
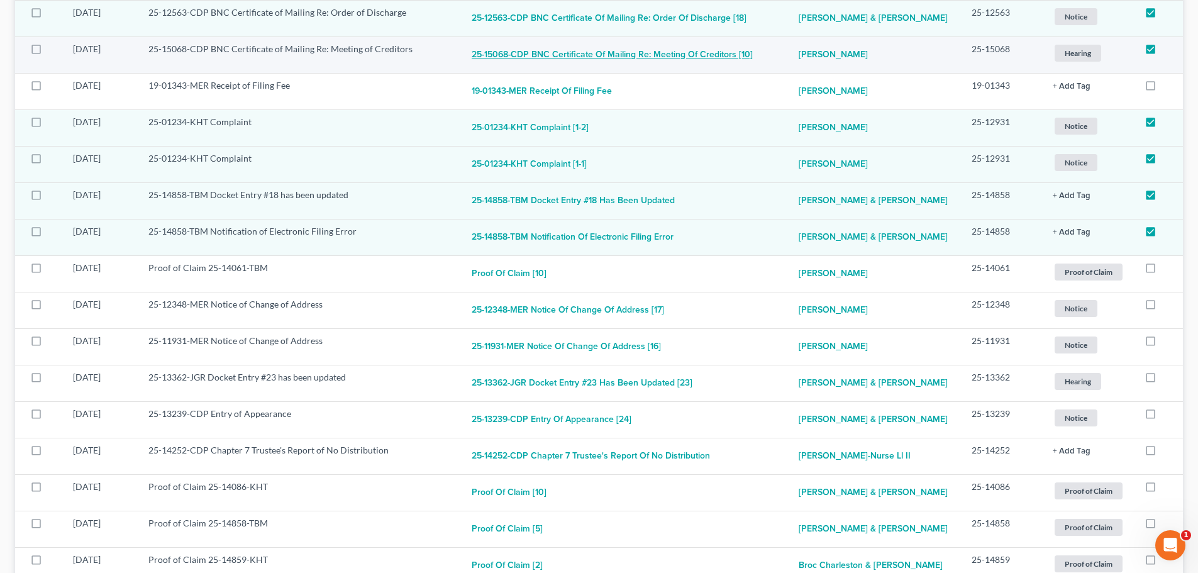
scroll to position [16398, 0]
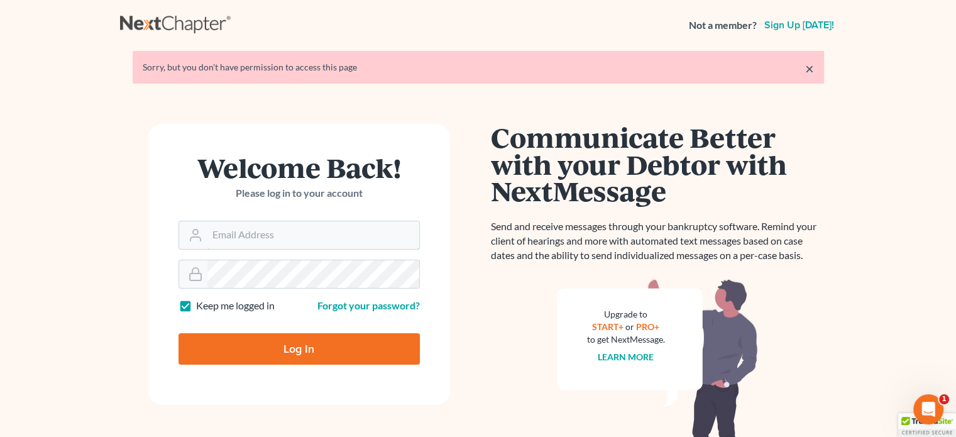
type input "[PERSON_NAME][EMAIL_ADDRESS][DOMAIN_NAME]"
click at [294, 343] on input "Log In" at bounding box center [299, 348] width 241 height 31
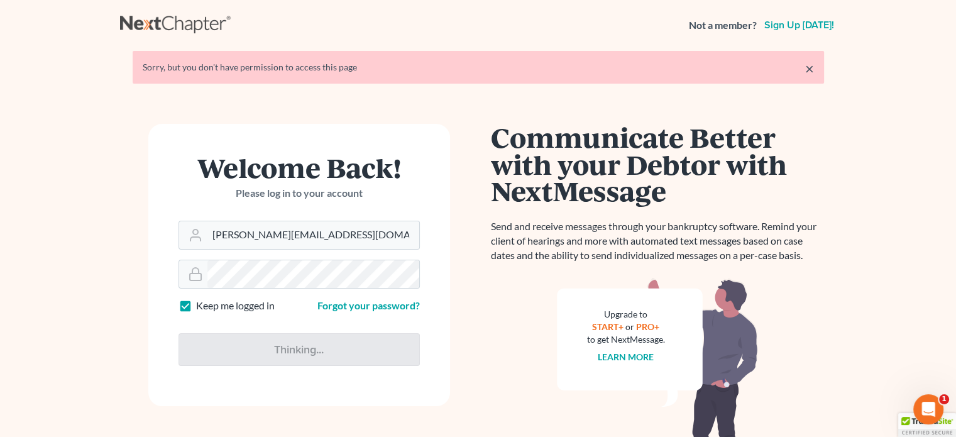
type input "Thinking..."
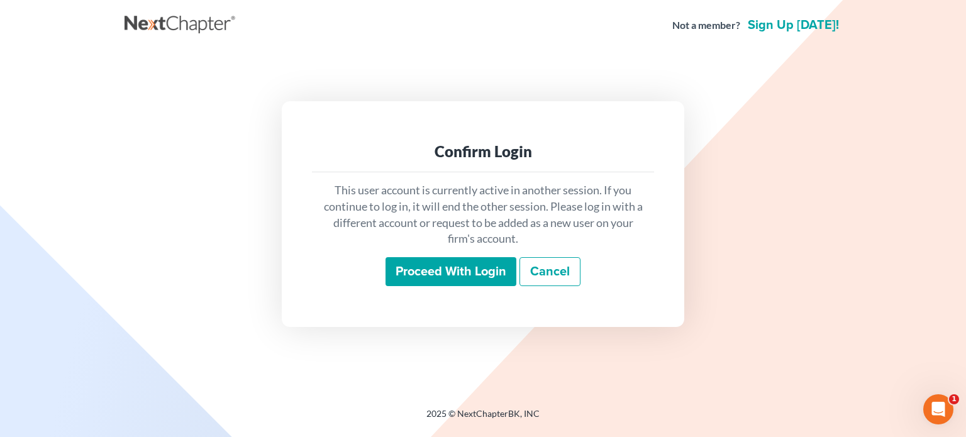
click at [428, 279] on input "Proceed with login" at bounding box center [450, 271] width 131 height 29
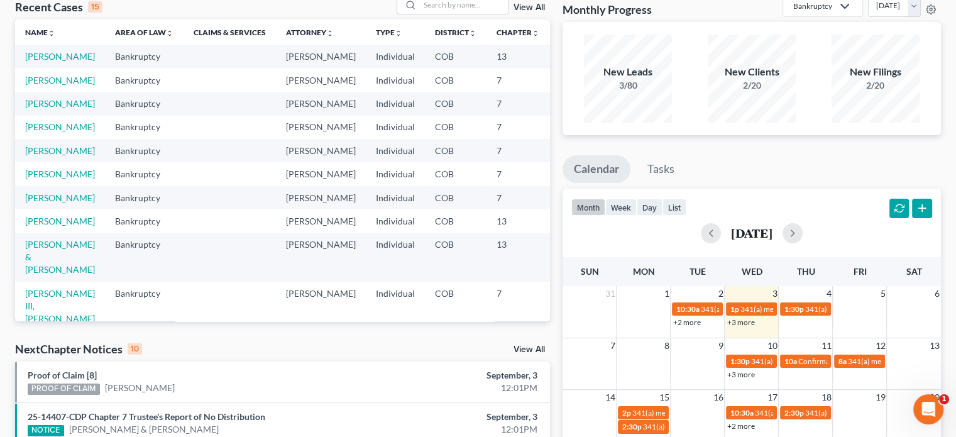
scroll to position [4, 0]
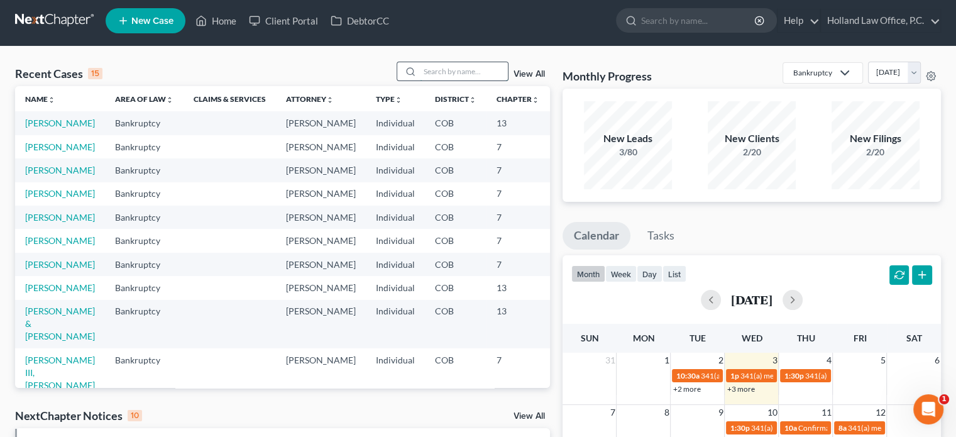
click at [478, 69] on input "search" at bounding box center [464, 71] width 88 height 18
click at [428, 63] on input "search" at bounding box center [464, 71] width 88 height 18
type input "w"
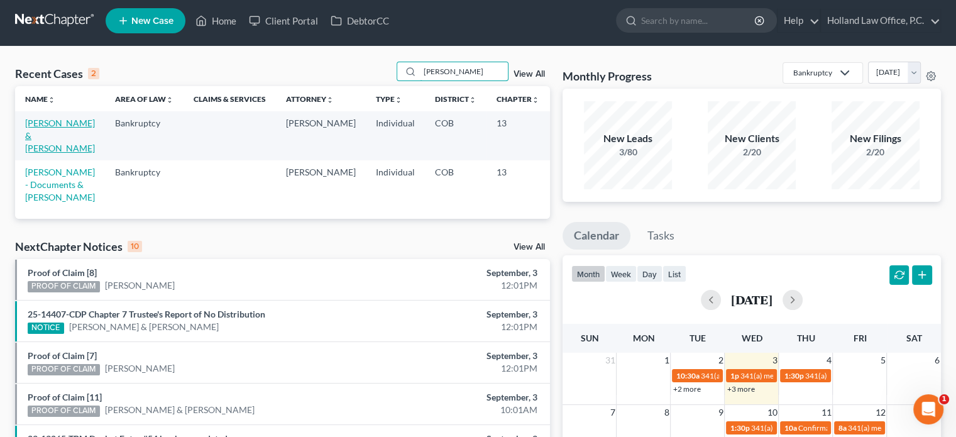
type input "[PERSON_NAME]"
click at [36, 136] on link "[PERSON_NAME] & [PERSON_NAME]" at bounding box center [60, 136] width 70 height 36
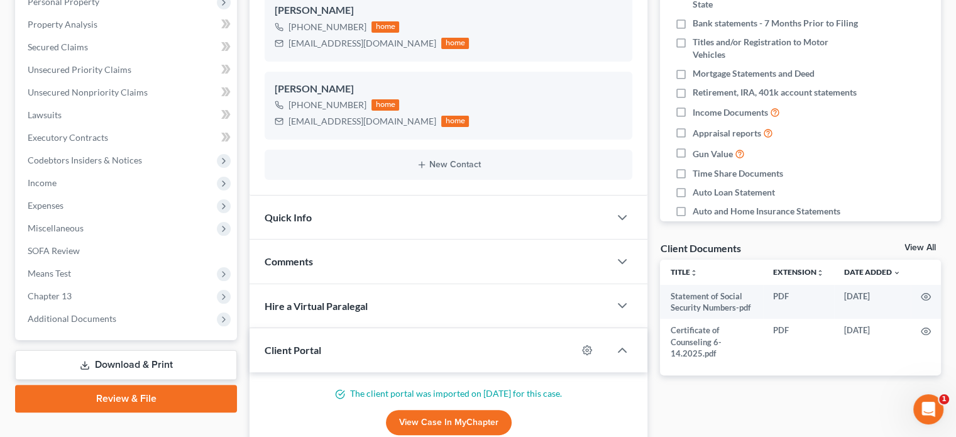
scroll to position [235, 0]
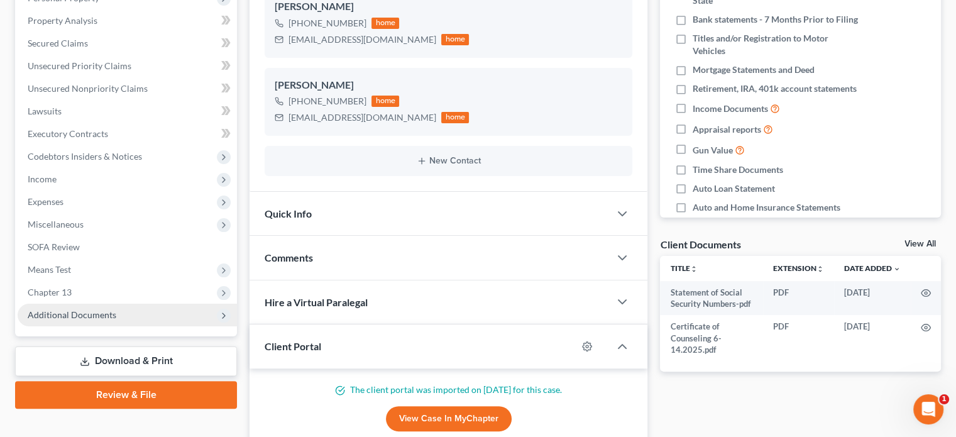
click at [77, 316] on span "Additional Documents" at bounding box center [72, 314] width 89 height 11
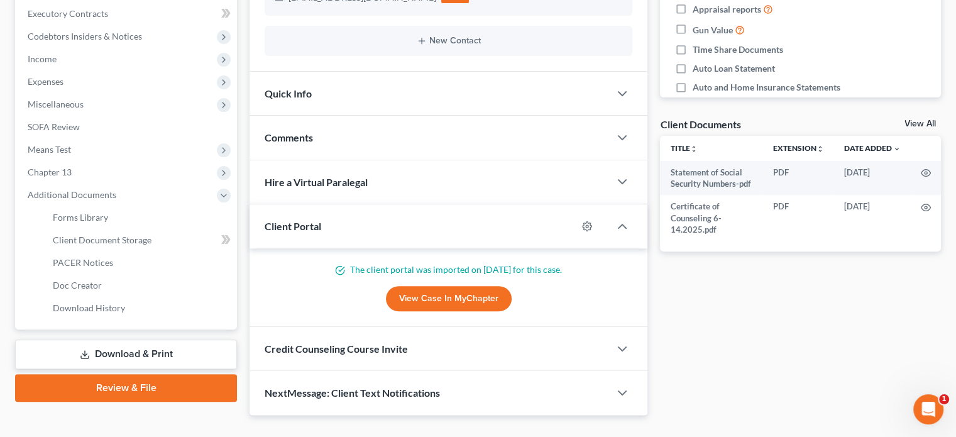
scroll to position [363, 0]
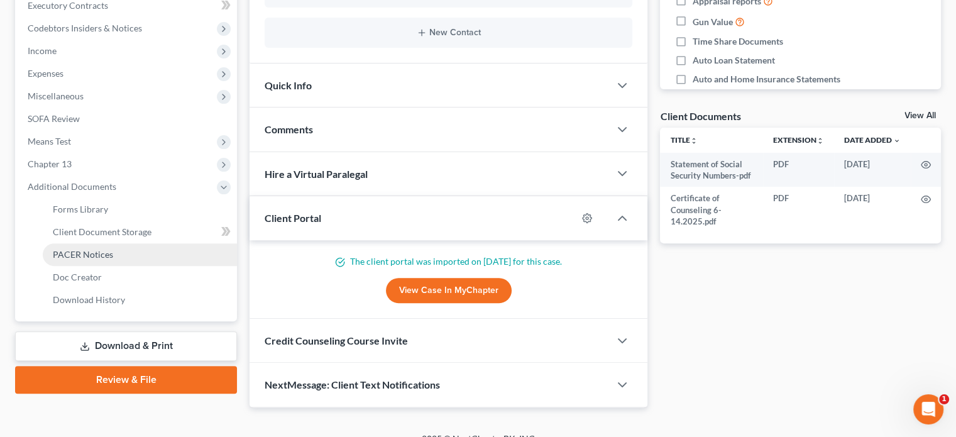
click at [75, 257] on span "PACER Notices" at bounding box center [83, 254] width 60 height 11
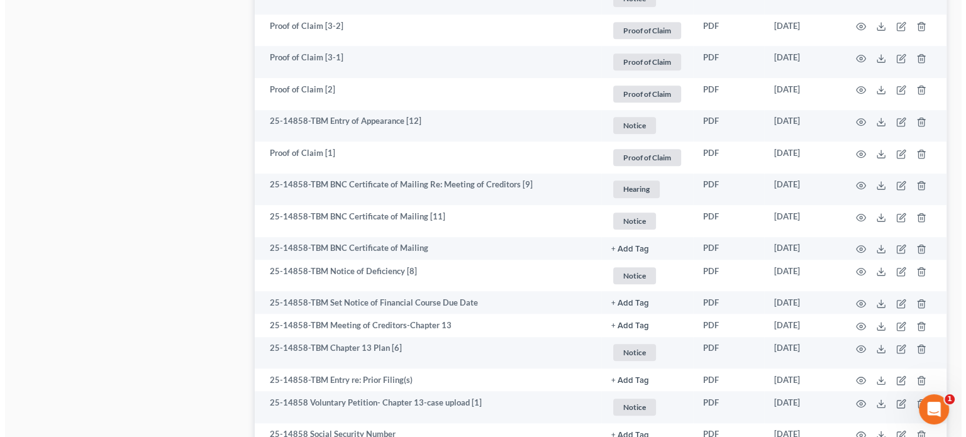
scroll to position [1032, 0]
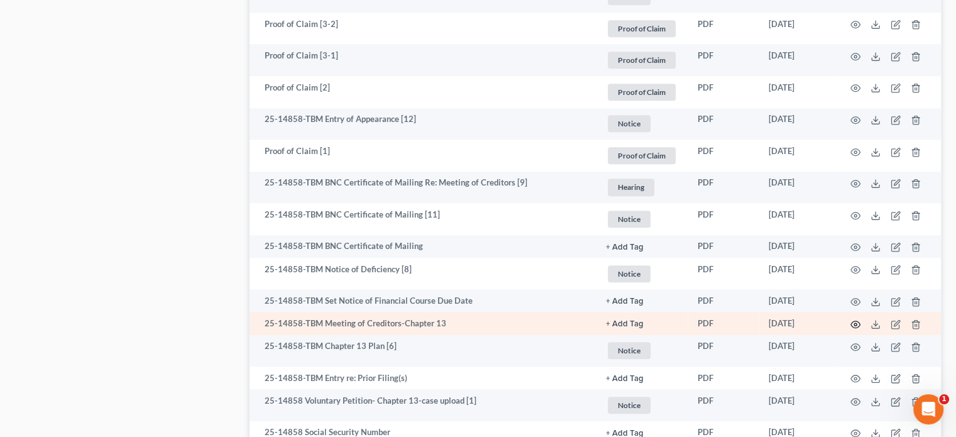
click at [854, 326] on circle "button" at bounding box center [855, 324] width 3 height 3
